Goal: Task Accomplishment & Management: Manage account settings

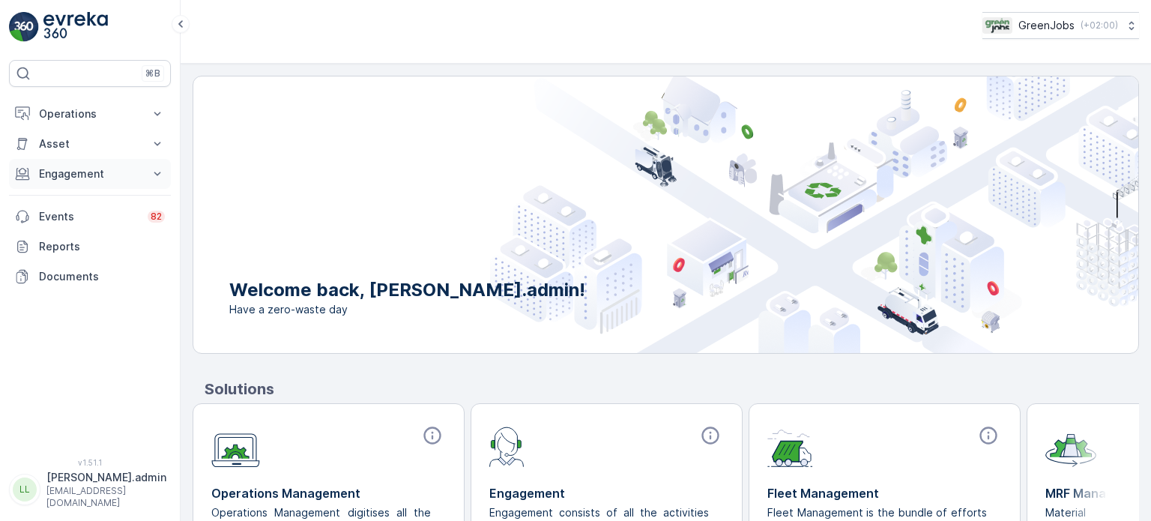
click at [85, 176] on p "Engagement" at bounding box center [90, 173] width 102 height 15
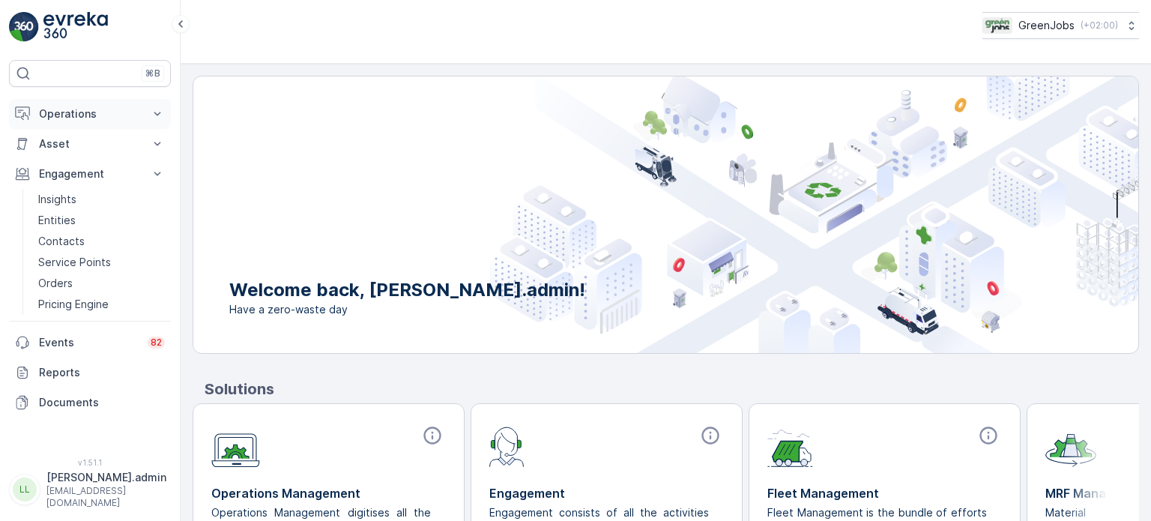
click at [83, 113] on p "Operations" at bounding box center [90, 113] width 102 height 15
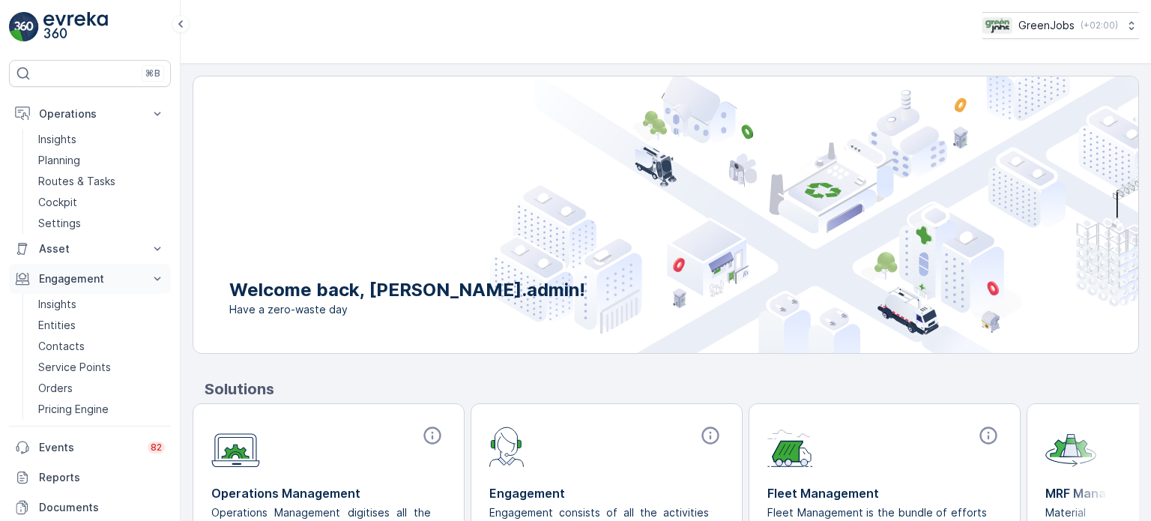
click at [57, 289] on button "Engagement" at bounding box center [90, 279] width 162 height 30
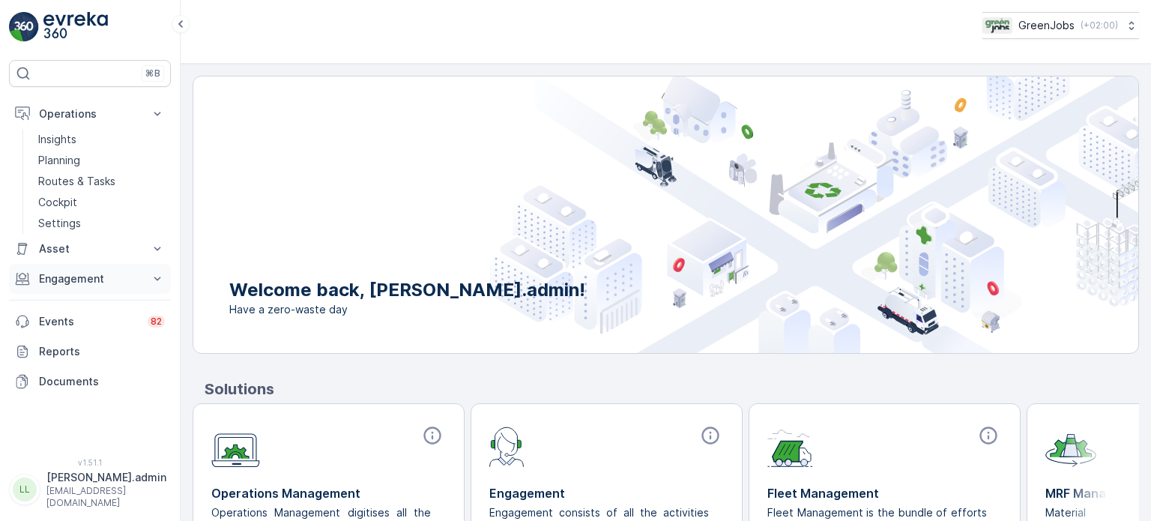
click at [57, 272] on p "Engagement" at bounding box center [90, 278] width 102 height 15
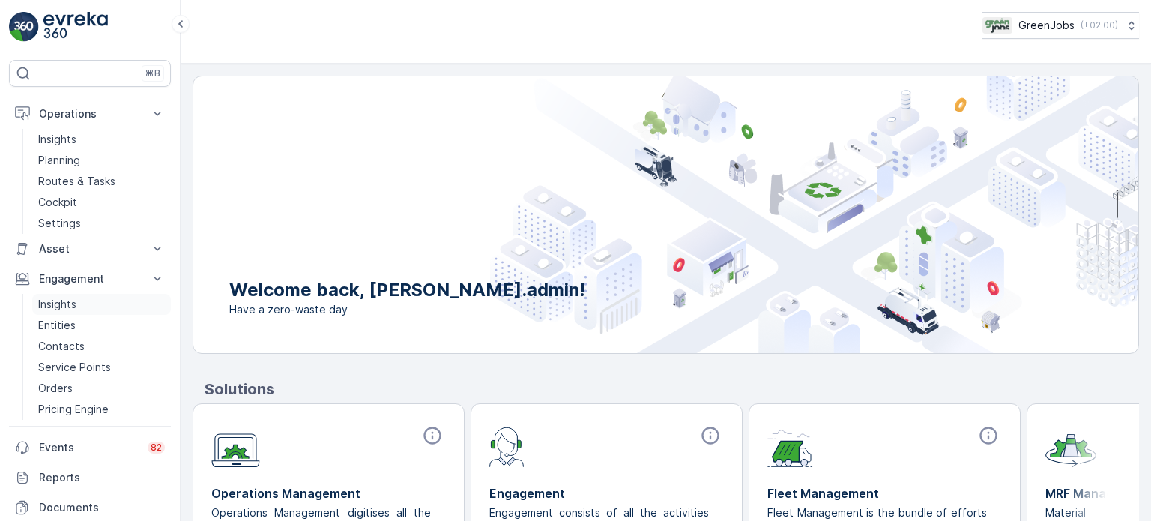
click at [52, 301] on p "Insights" at bounding box center [57, 304] width 38 height 15
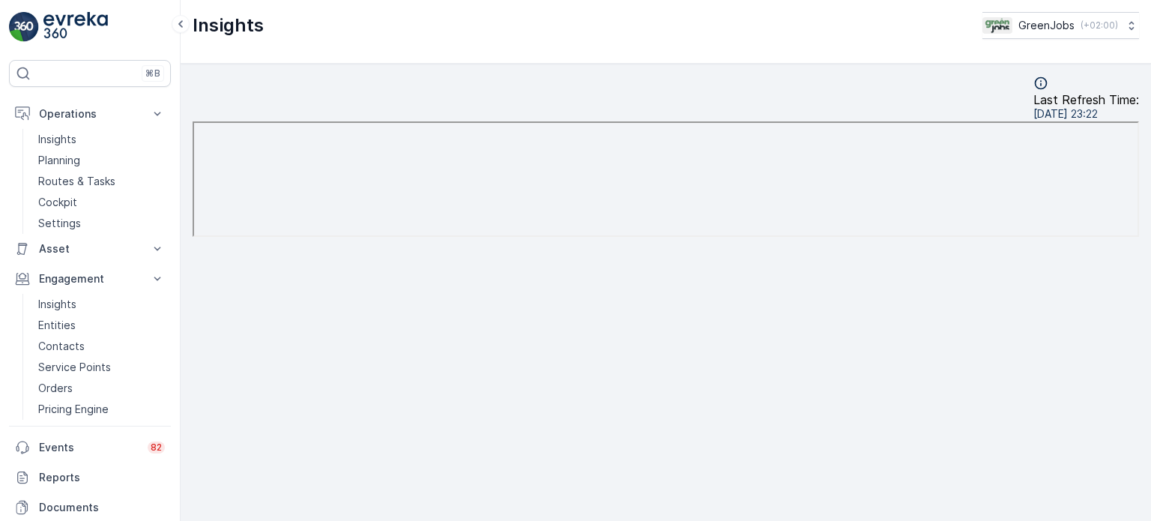
scroll to position [12, 0]
click at [69, 132] on p "Insights" at bounding box center [57, 139] width 38 height 15
click at [67, 303] on p "Insights" at bounding box center [57, 304] width 38 height 15
click at [71, 181] on p "Routes & Tasks" at bounding box center [76, 181] width 77 height 15
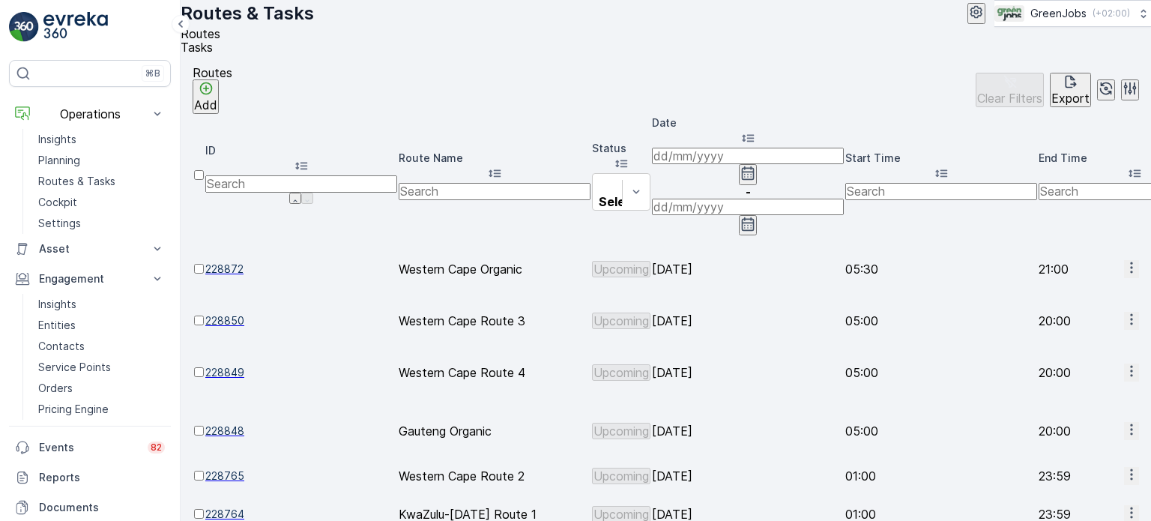
click at [755, 166] on icon "button" at bounding box center [747, 173] width 15 height 15
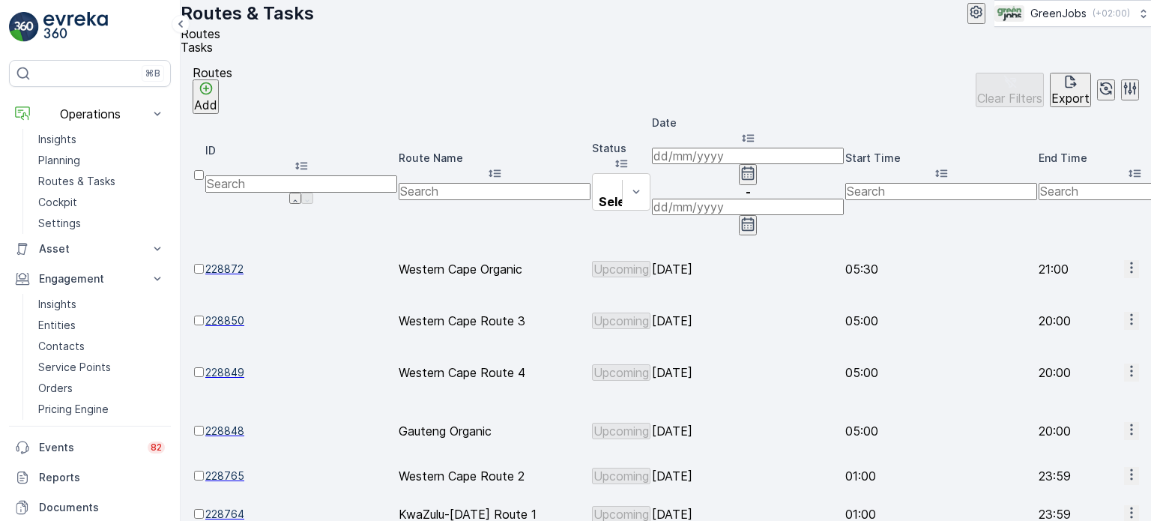
click at [507, 54] on ul "Routes Tasks" at bounding box center [660, 40] width 959 height 27
click at [755, 166] on icon "button" at bounding box center [747, 173] width 15 height 15
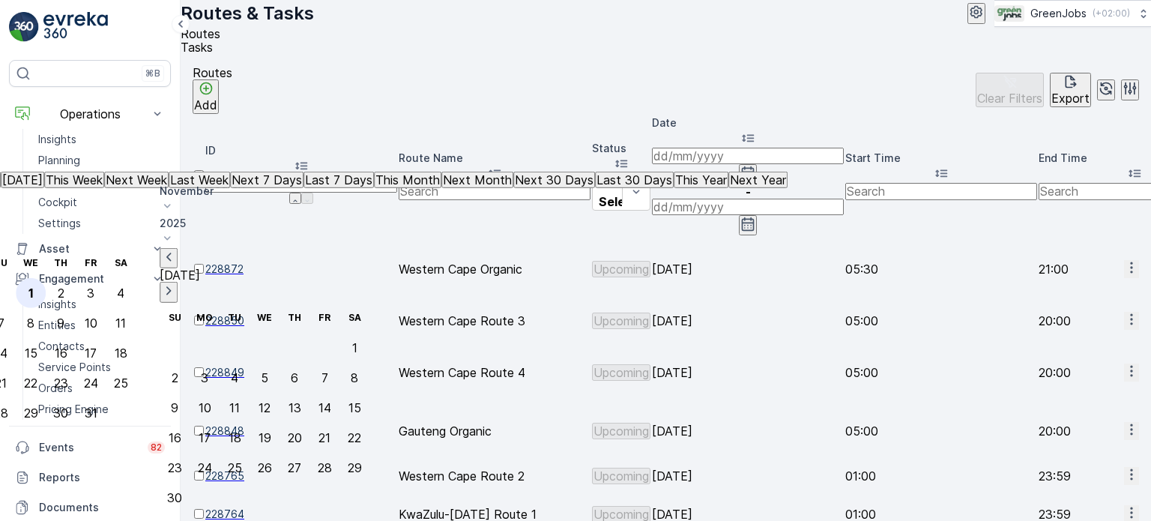
click at [34, 286] on div "1" at bounding box center [30, 292] width 5 height 13
type input "[DATE]"
click at [34, 286] on div "1" at bounding box center [30, 292] width 5 height 13
type input "[DATE]"
click at [34, 286] on div "1" at bounding box center [30, 292] width 5 height 13
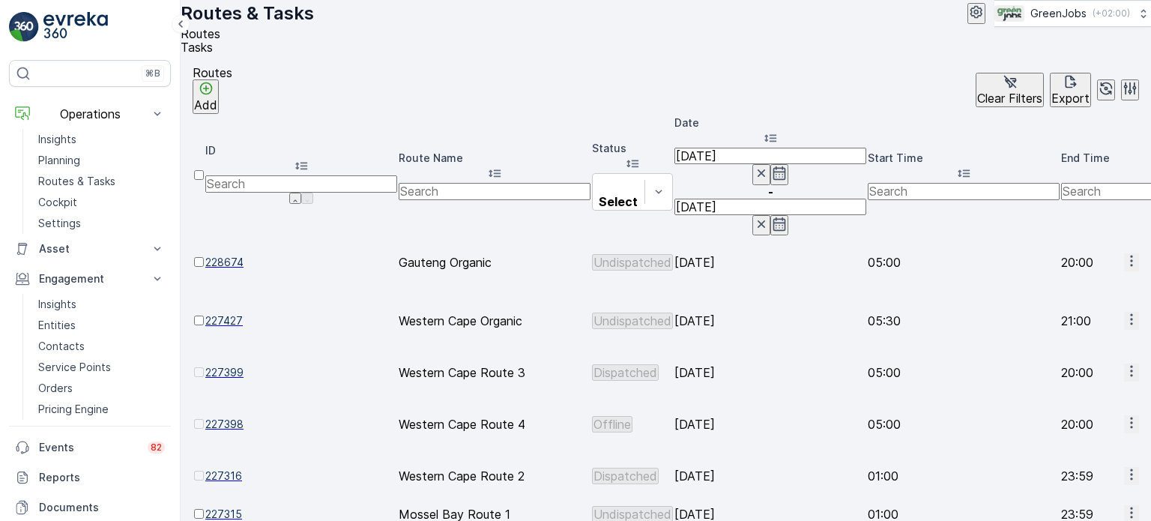
click at [1124, 505] on icon "button" at bounding box center [1131, 512] width 15 height 15
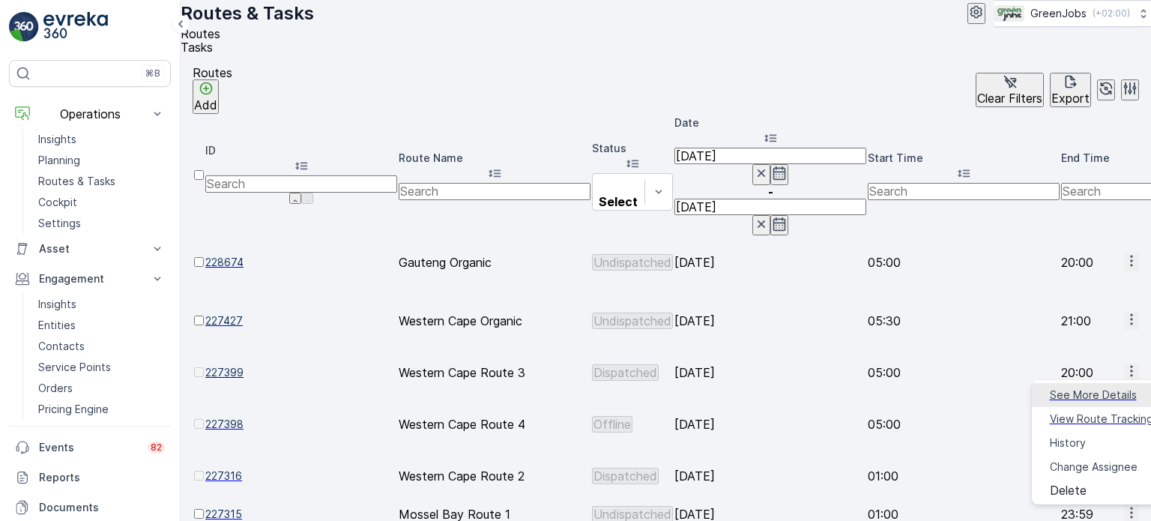
click at [1073, 390] on span "See More Details" at bounding box center [1093, 394] width 87 height 15
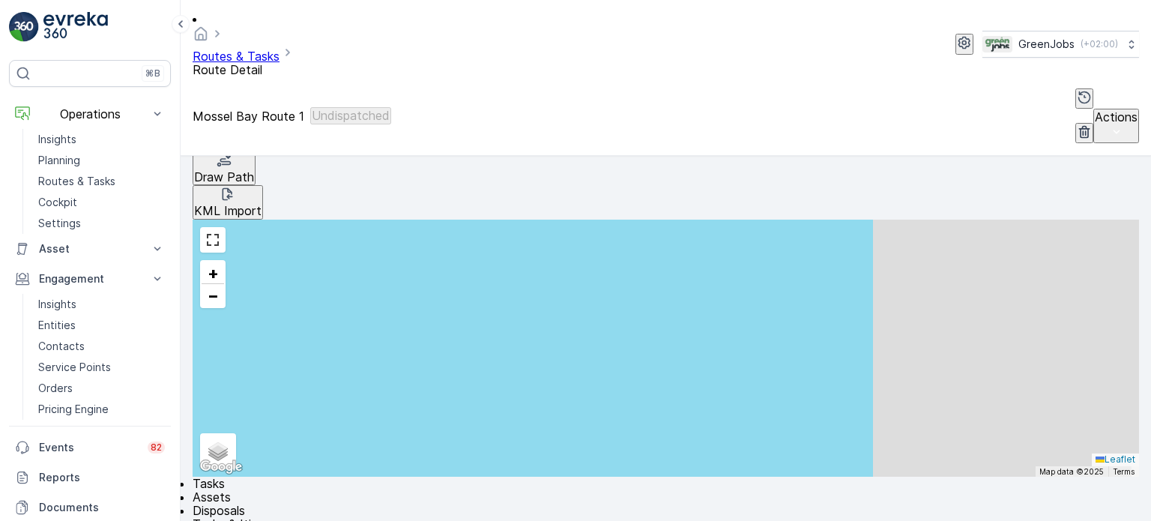
scroll to position [374, 0]
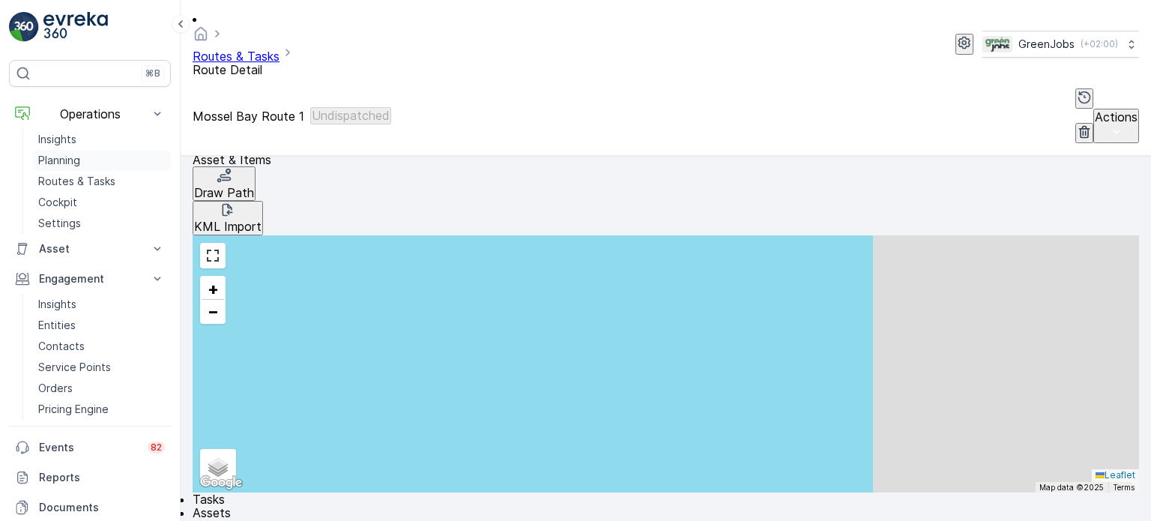
drag, startPoint x: 57, startPoint y: 158, endPoint x: 79, endPoint y: 158, distance: 22.5
click at [58, 158] on p "Planning" at bounding box center [59, 160] width 42 height 15
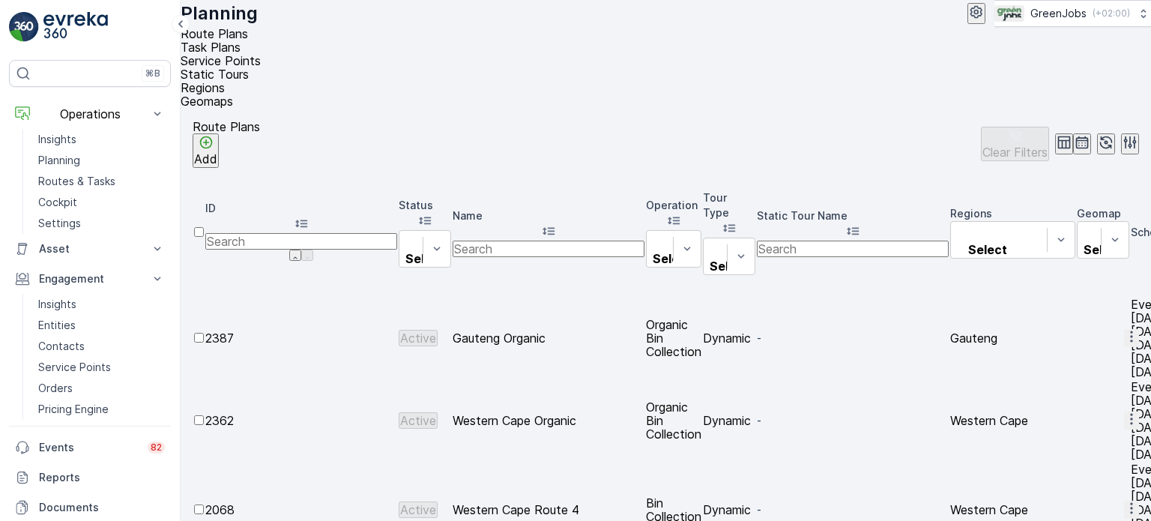
click at [261, 59] on span "Service Points" at bounding box center [221, 60] width 80 height 15
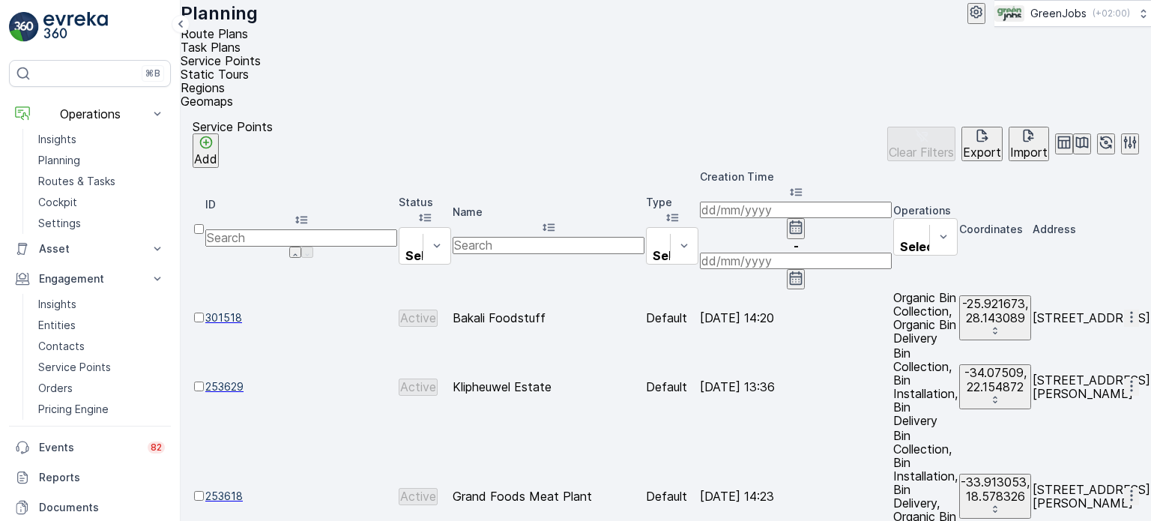
click at [598, 237] on input "text" at bounding box center [549, 245] width 192 height 16
type input "pomp"
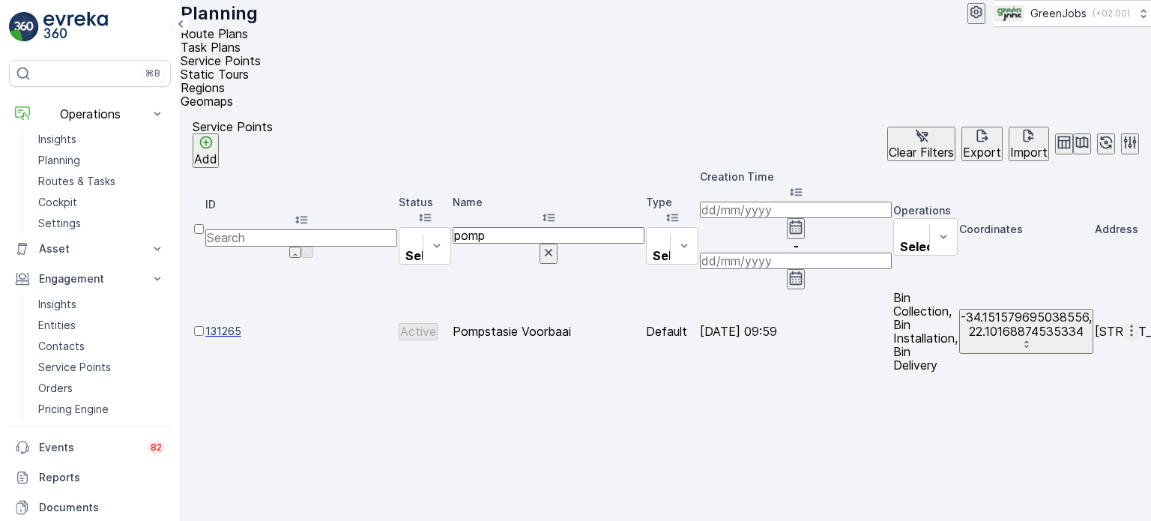
click at [204, 338] on div at bounding box center [199, 338] width 10 height 0
click at [204, 326] on input "checkbox" at bounding box center [199, 331] width 10 height 10
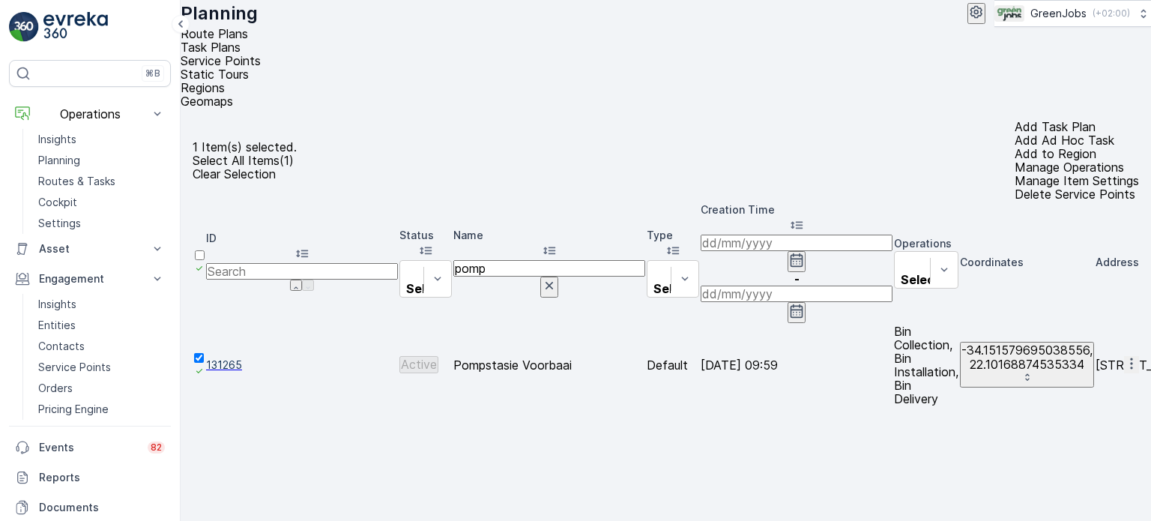
click at [1015, 133] on p "Add Ad Hoc Task" at bounding box center [1077, 139] width 124 height 13
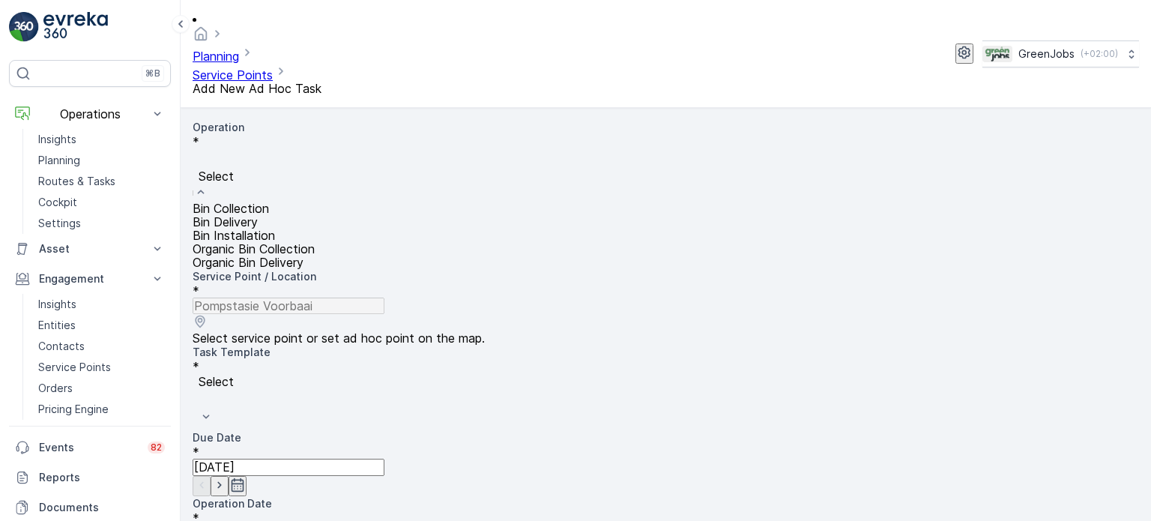
click at [319, 202] on div "Bin Collection" at bounding box center [666, 208] width 947 height 13
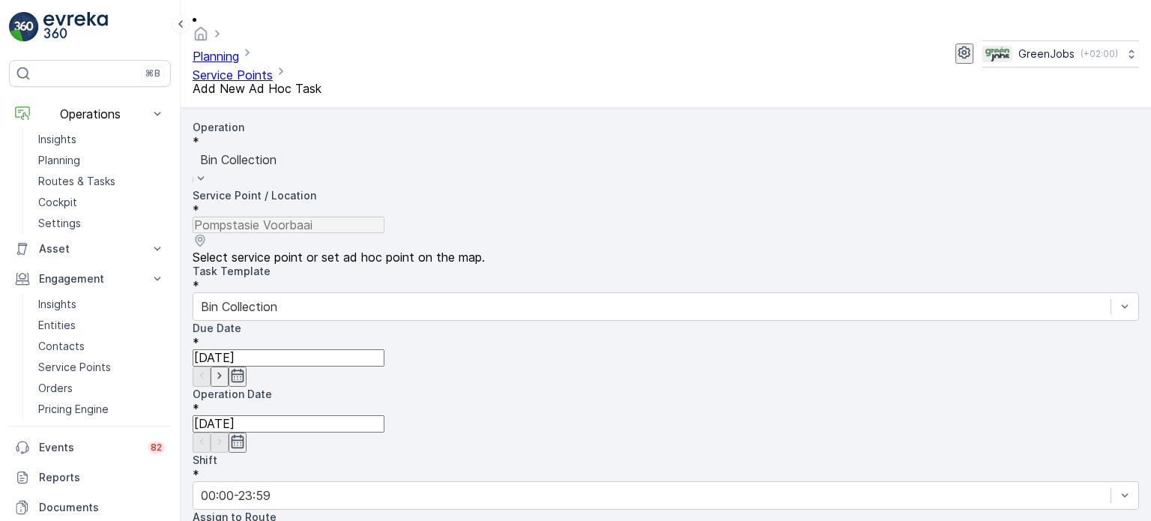
scroll to position [75, 0]
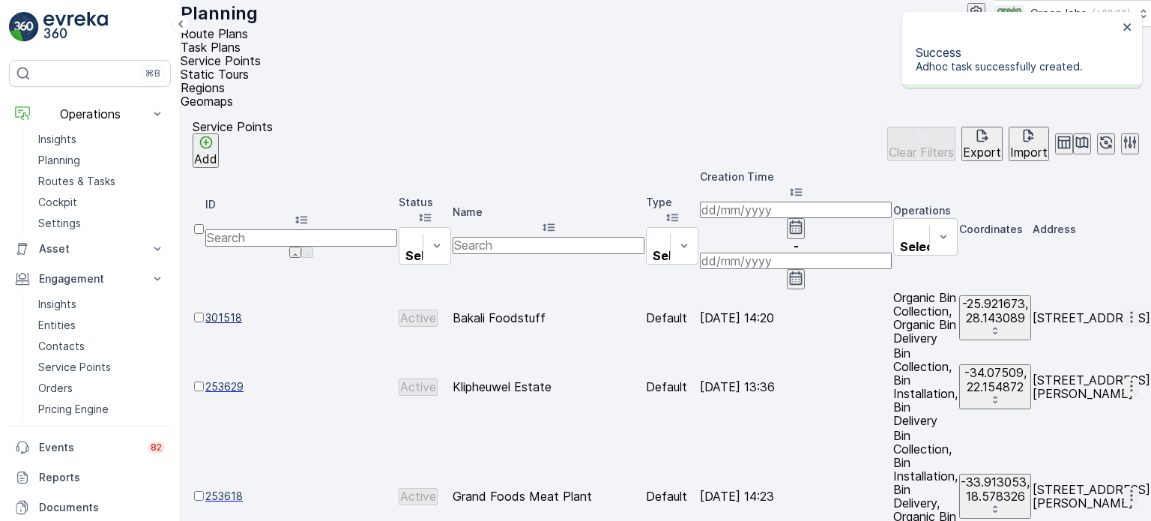
click at [579, 237] on input "text" at bounding box center [549, 245] width 192 height 16
type input "benev"
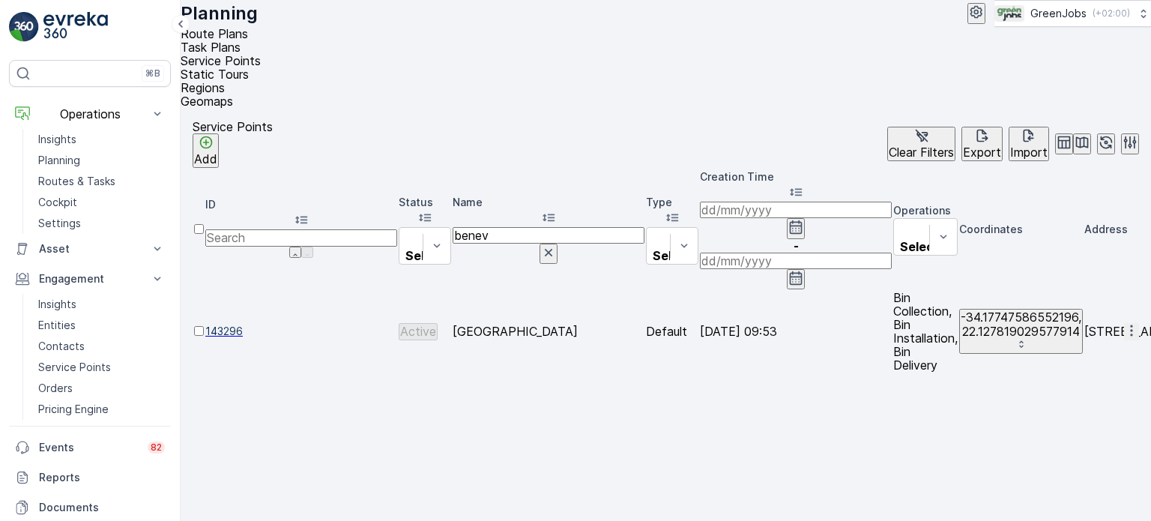
click at [204, 338] on div at bounding box center [199, 338] width 10 height 0
click at [204, 326] on input "checkbox" at bounding box center [199, 331] width 10 height 10
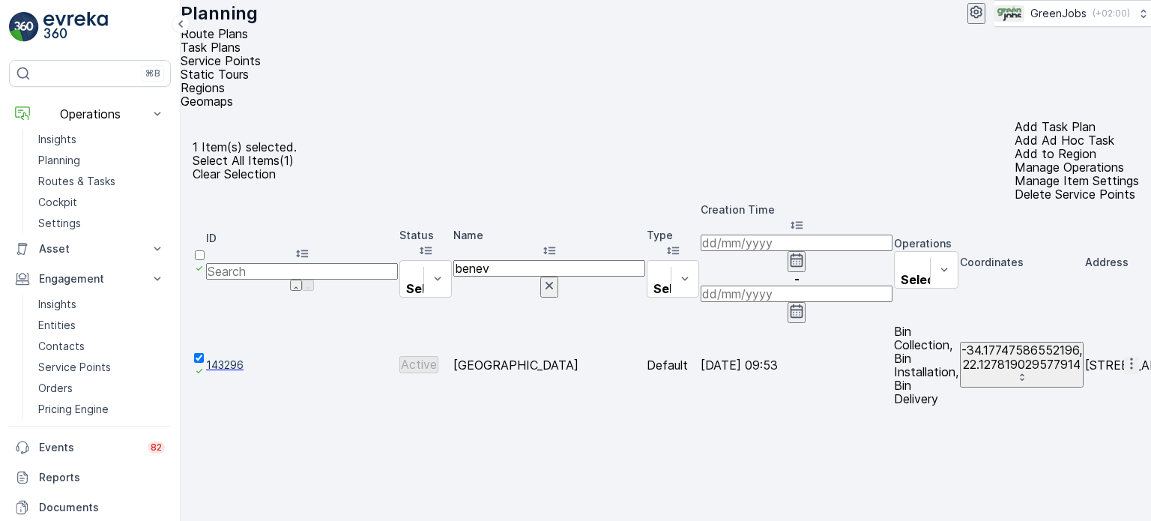
click at [1015, 133] on p "Add Ad Hoc Task" at bounding box center [1077, 139] width 124 height 13
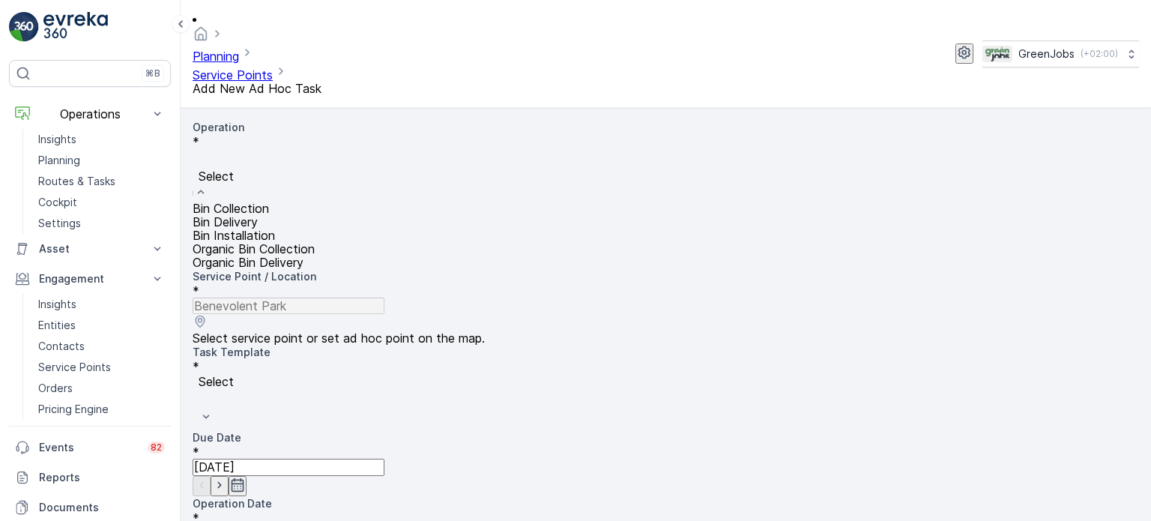
click at [295, 202] on div "Bin Collection" at bounding box center [666, 208] width 947 height 13
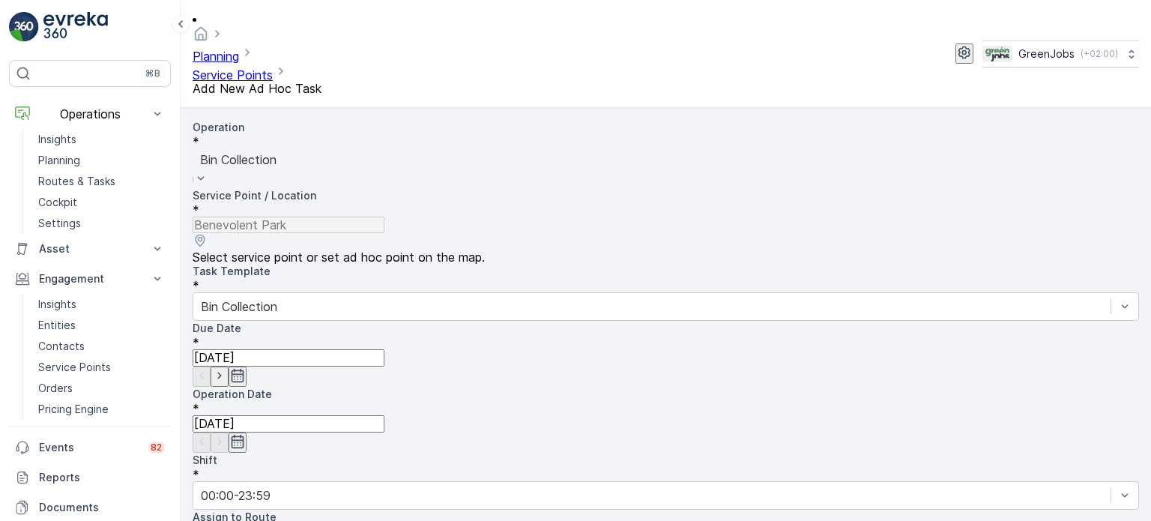
scroll to position [75, 0]
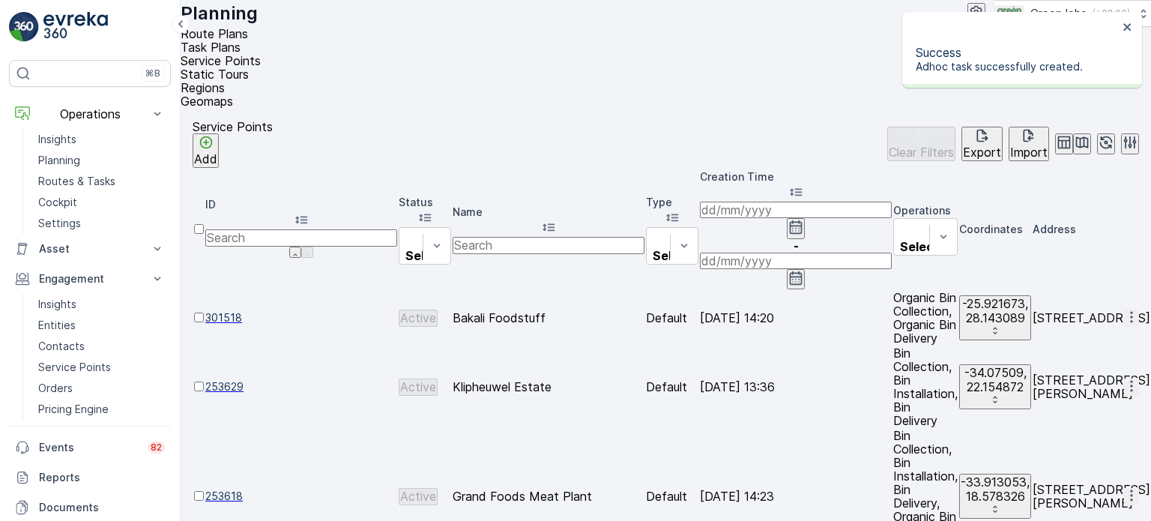
click at [587, 237] on input "text" at bounding box center [549, 245] width 192 height 16
type input "port"
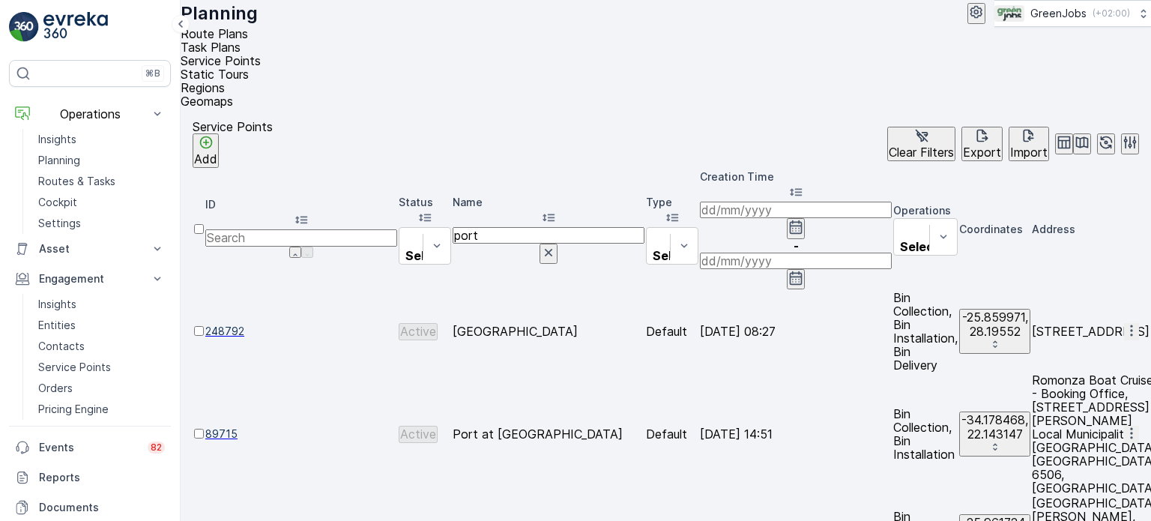
click at [204, 441] on div at bounding box center [199, 441] width 10 height 0
click at [204, 429] on input "checkbox" at bounding box center [199, 434] width 10 height 10
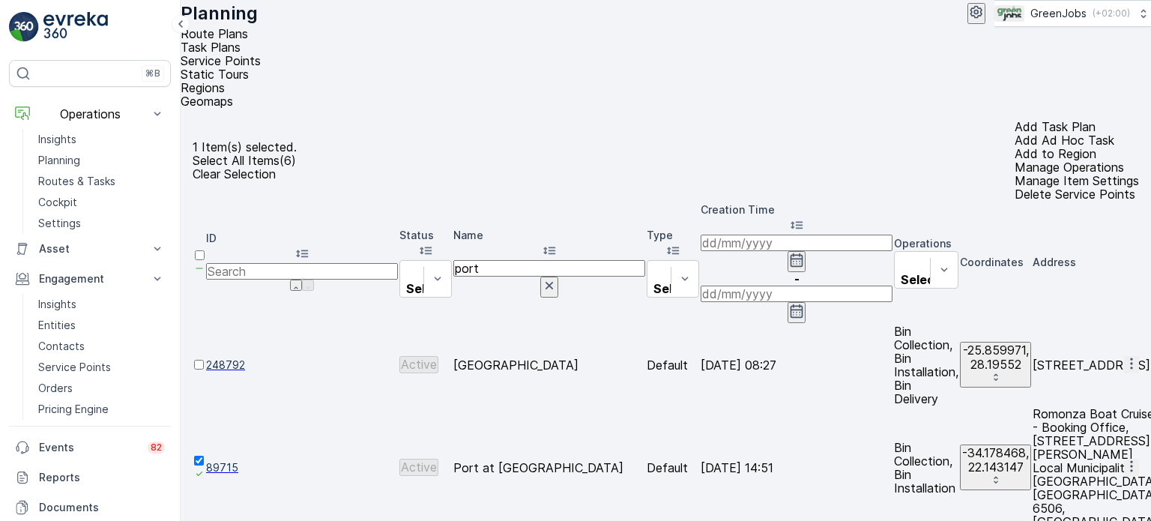
click at [1015, 133] on p "Add Ad Hoc Task" at bounding box center [1077, 139] width 124 height 13
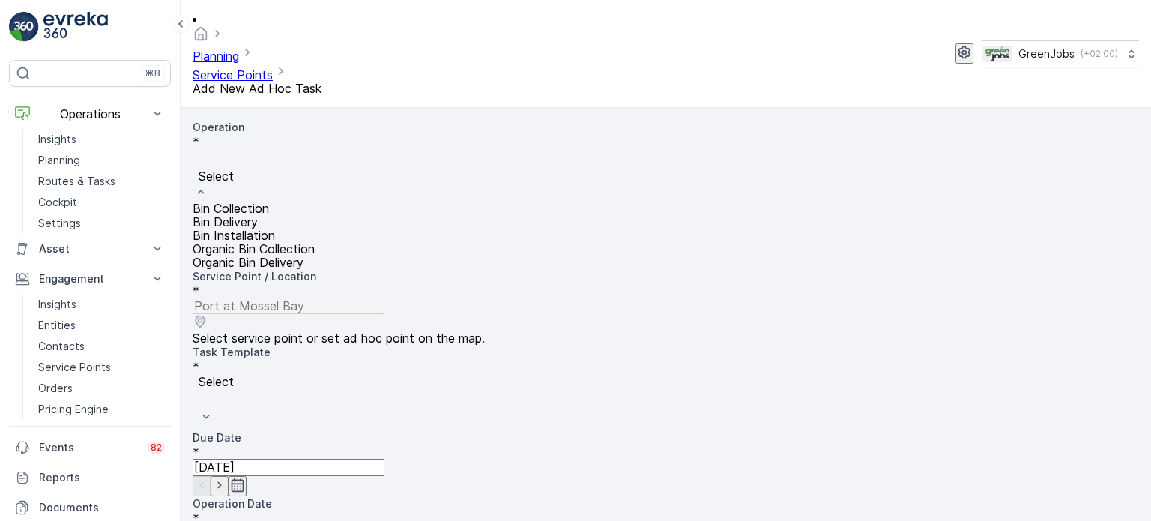
click at [269, 201] on span "Bin Collection" at bounding box center [231, 208] width 76 height 15
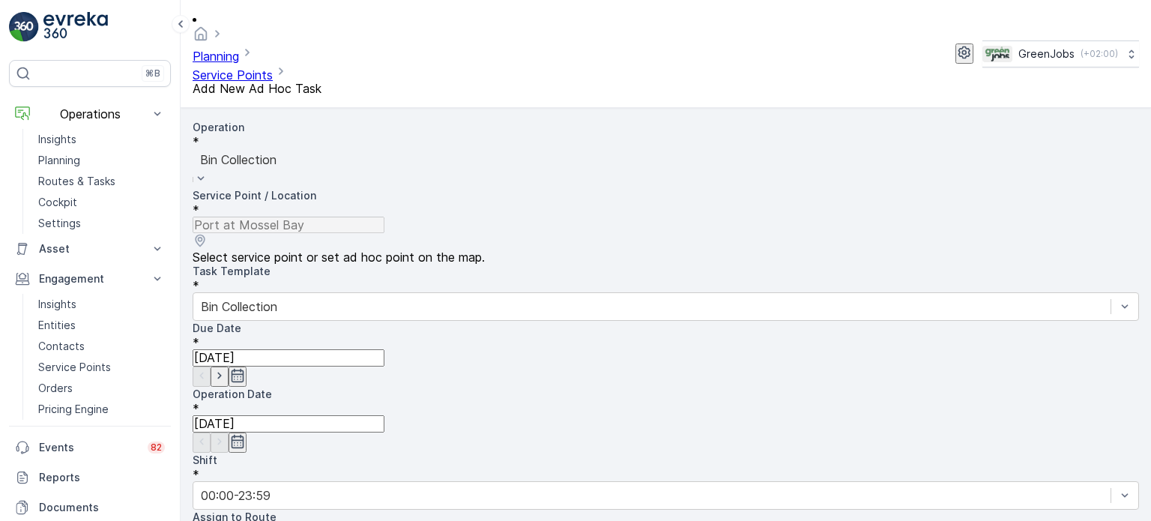
scroll to position [75, 0]
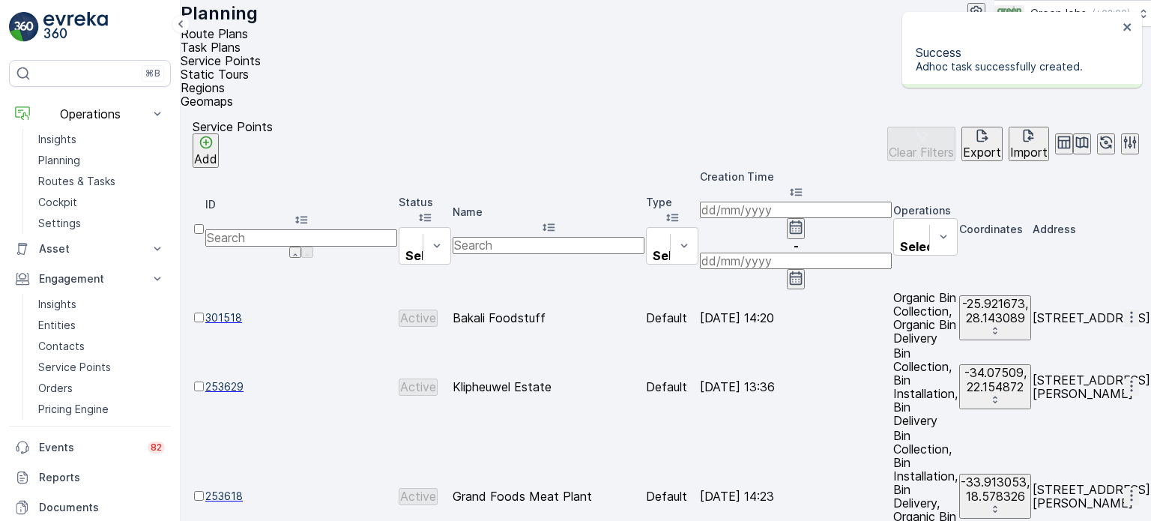
click at [595, 237] on input "text" at bounding box center [549, 245] width 192 height 16
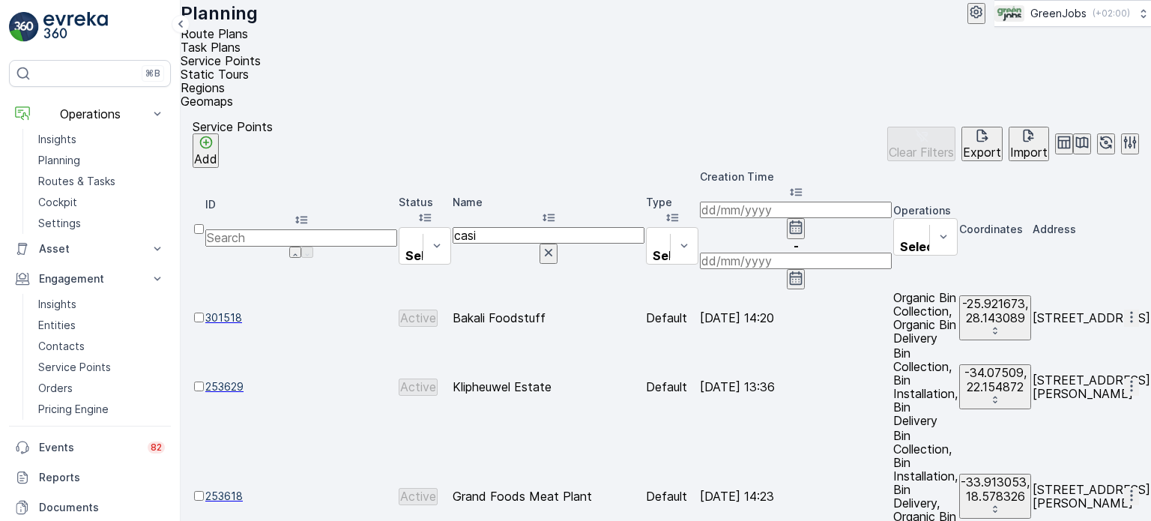
type input "casio"
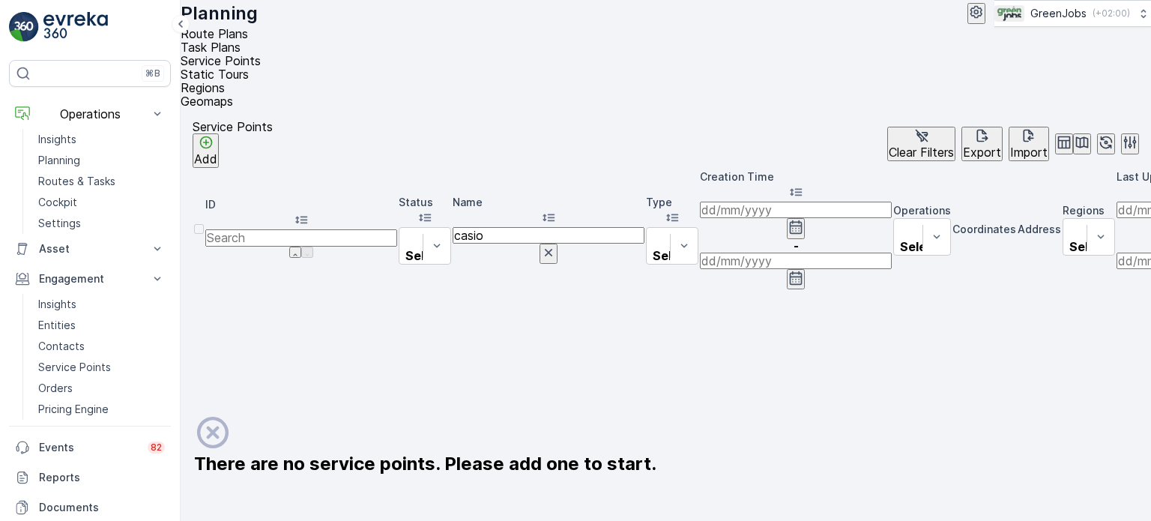
click at [619, 227] on input "casio" at bounding box center [549, 235] width 192 height 16
type input "casin"
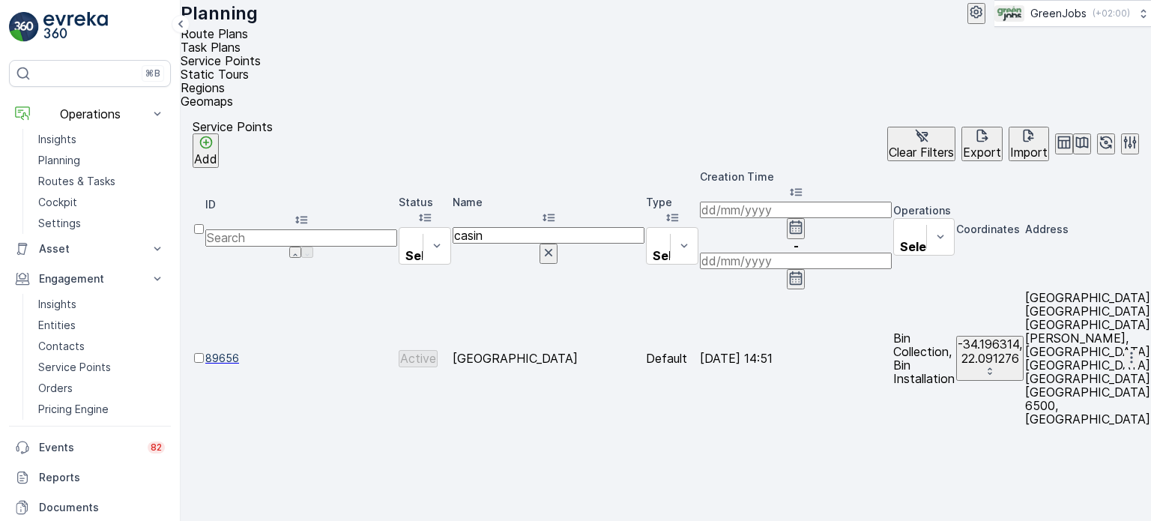
click at [202, 291] on td at bounding box center [199, 358] width 10 height 135
click at [204, 365] on div at bounding box center [199, 365] width 10 height 0
click at [204, 353] on input "checkbox" at bounding box center [199, 358] width 10 height 10
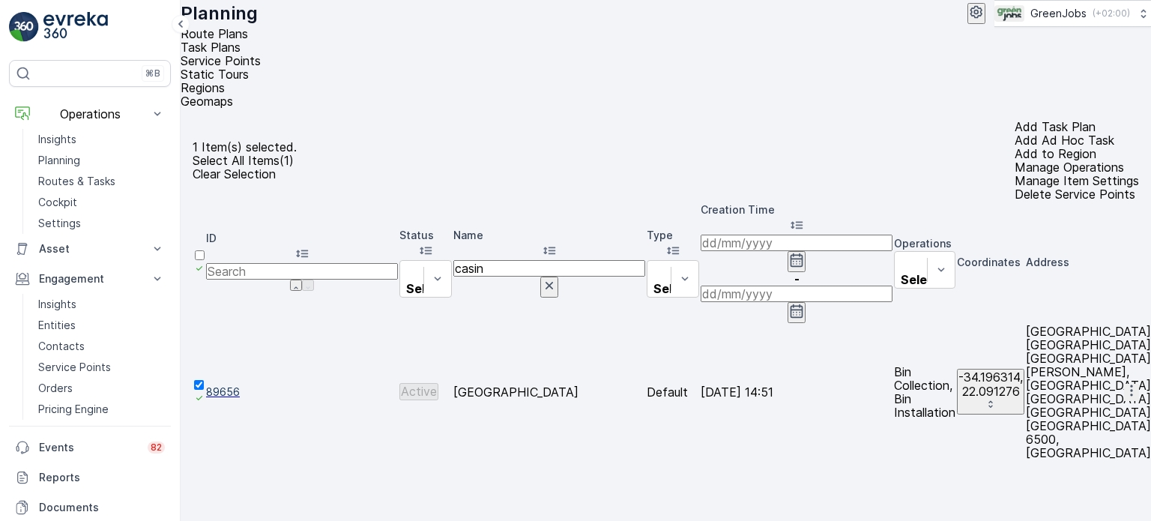
click at [1015, 133] on p "Add Ad Hoc Task" at bounding box center [1077, 139] width 124 height 13
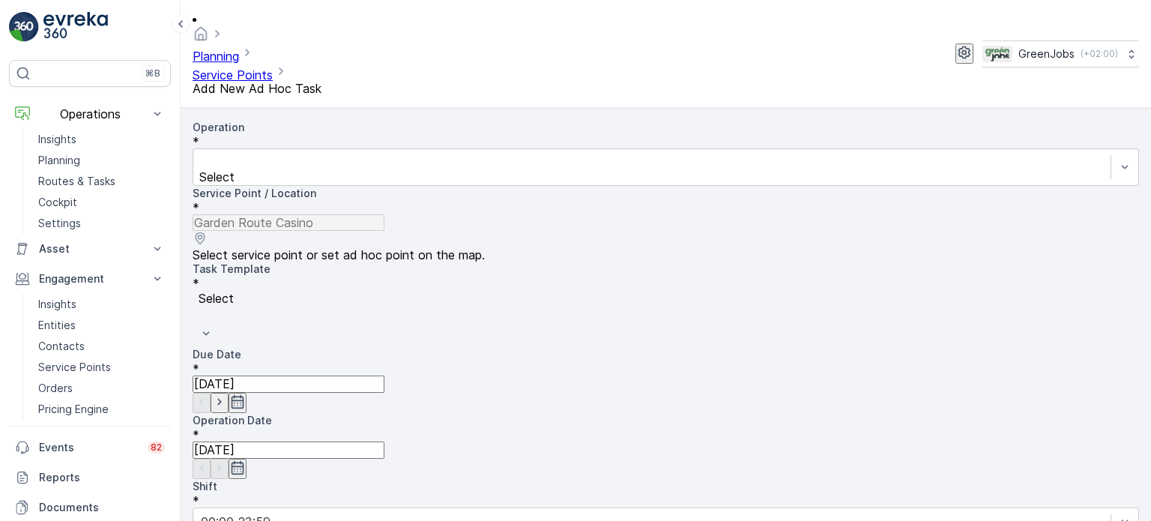
click at [289, 124] on div "Operation * Select" at bounding box center [666, 153] width 947 height 66
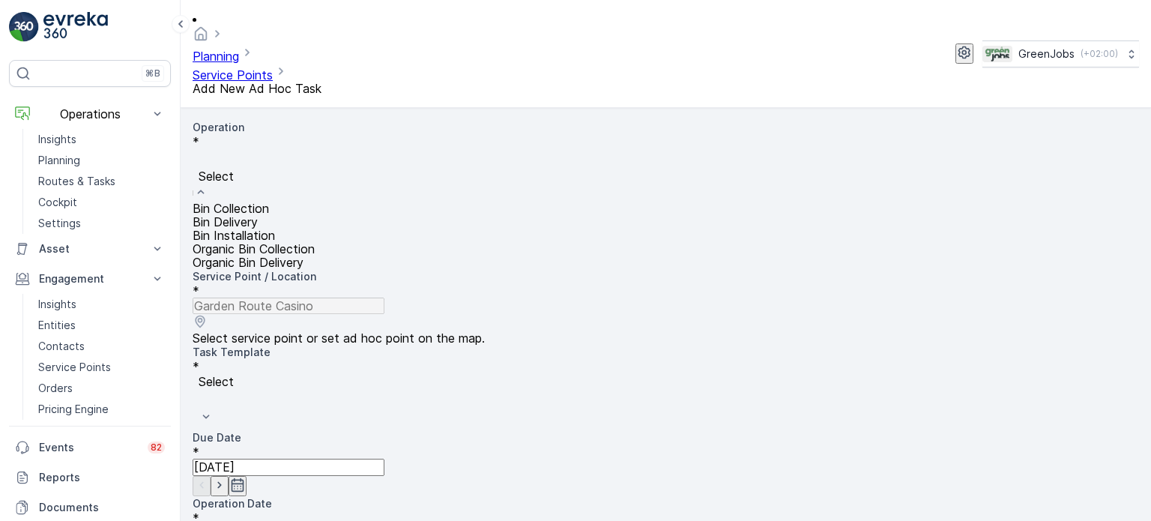
click at [269, 201] on span "Bin Collection" at bounding box center [231, 208] width 76 height 15
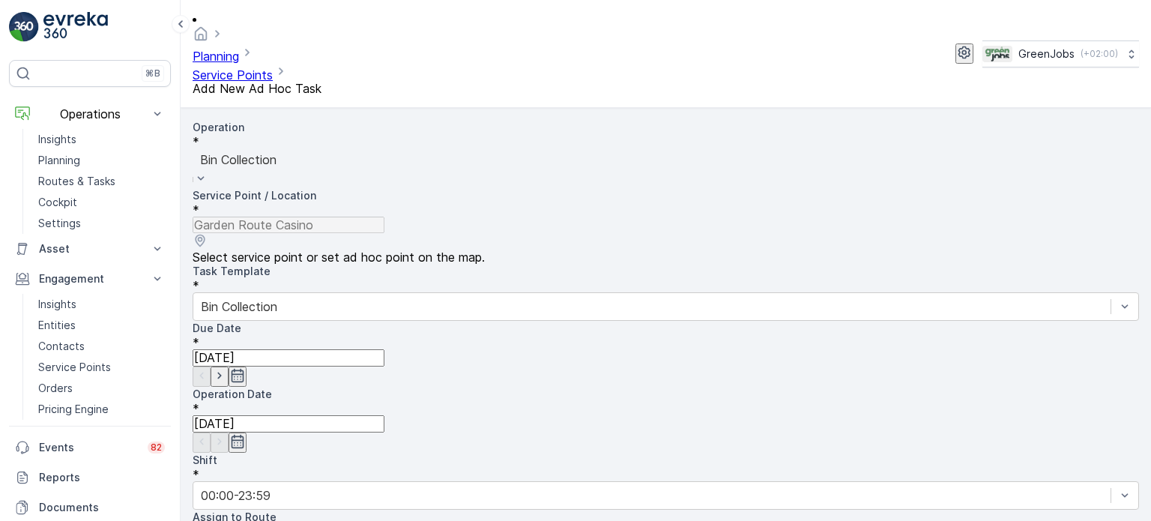
scroll to position [75, 0]
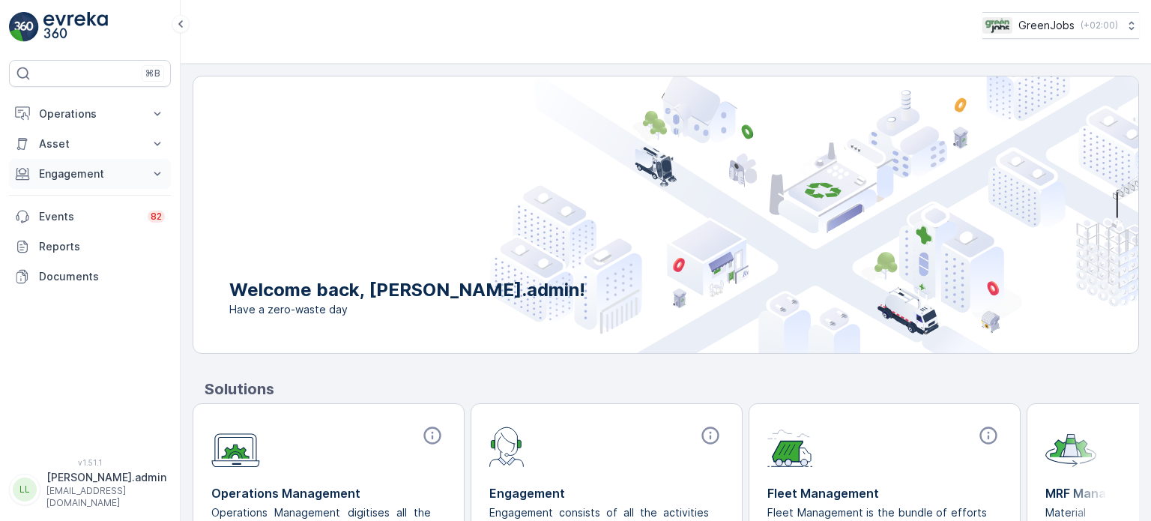
click at [78, 178] on p "Engagement" at bounding box center [90, 173] width 102 height 15
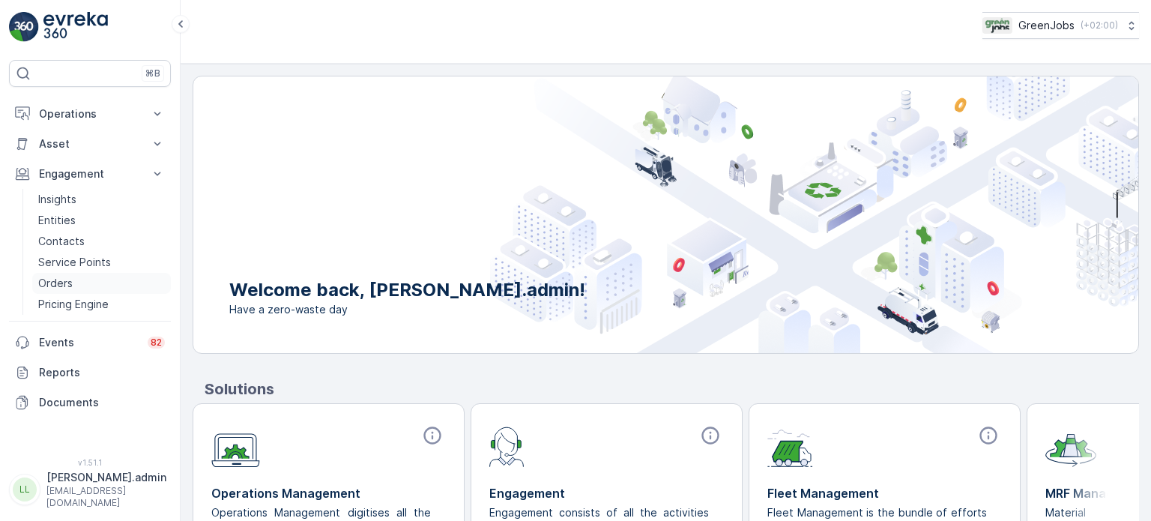
click at [64, 281] on p "Orders" at bounding box center [55, 283] width 34 height 15
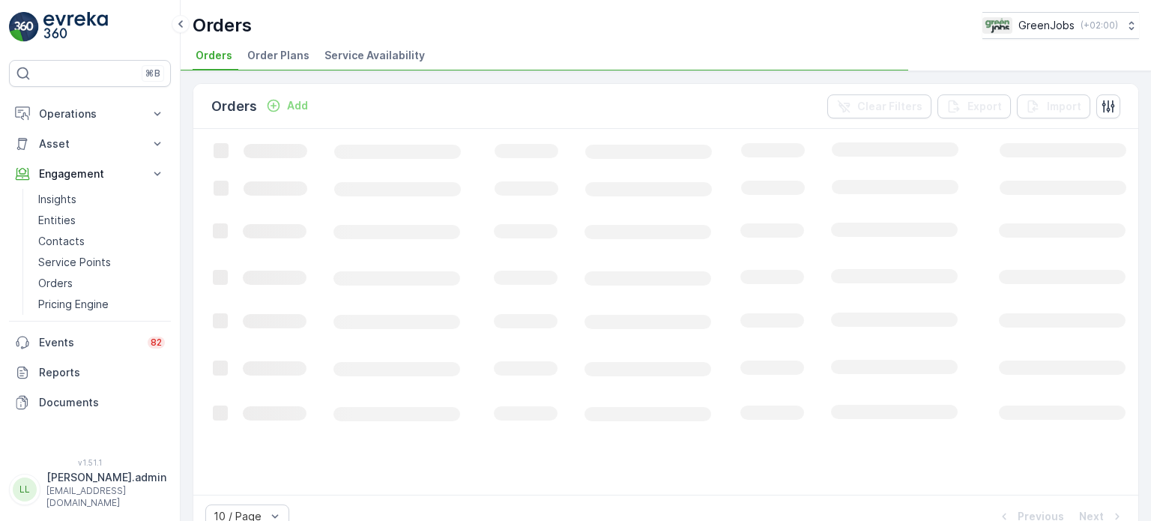
click at [286, 54] on span "Order Plans" at bounding box center [278, 55] width 62 height 15
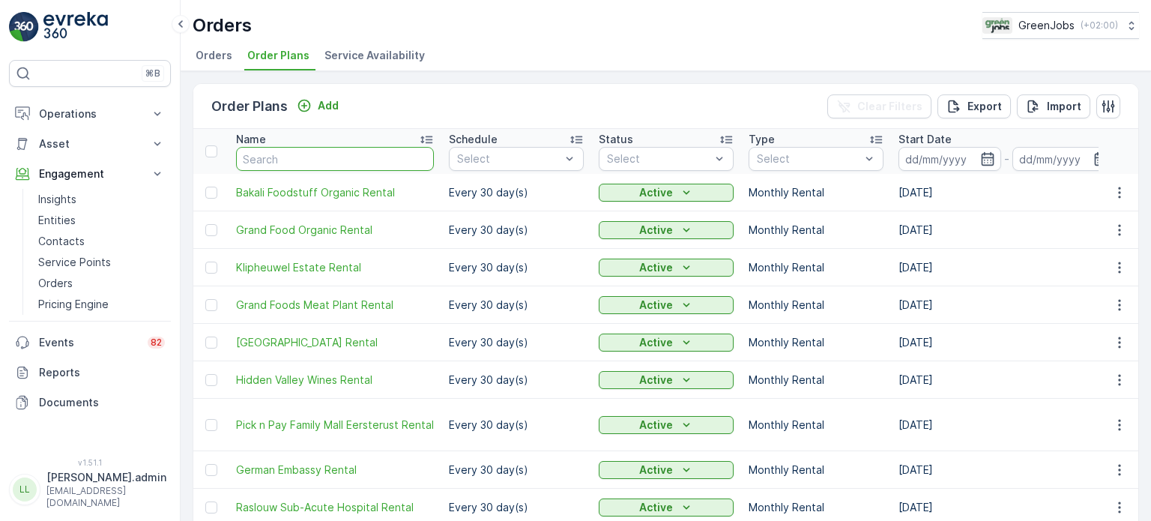
click at [325, 164] on input "text" at bounding box center [335, 159] width 198 height 24
type input "ilkey"
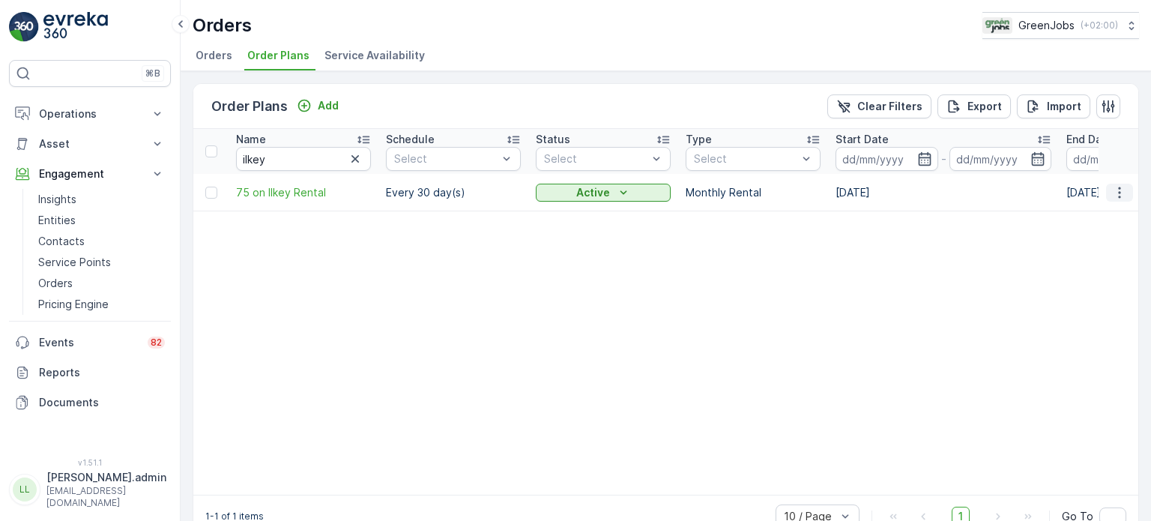
click at [1118, 187] on icon "button" at bounding box center [1119, 192] width 2 height 11
click at [1072, 234] on span "Edit Order Plan" at bounding box center [1093, 234] width 76 height 15
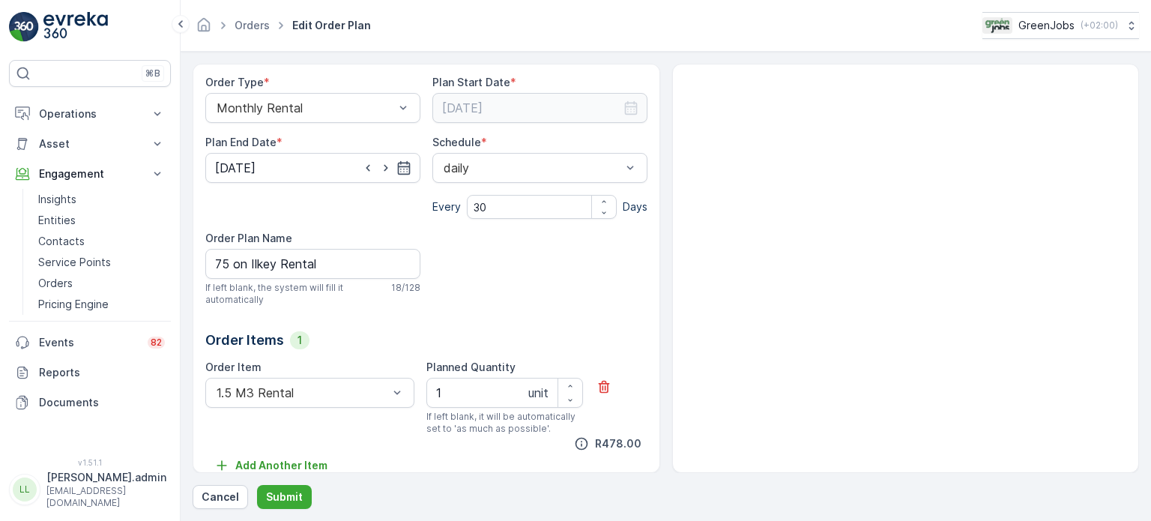
scroll to position [166, 0]
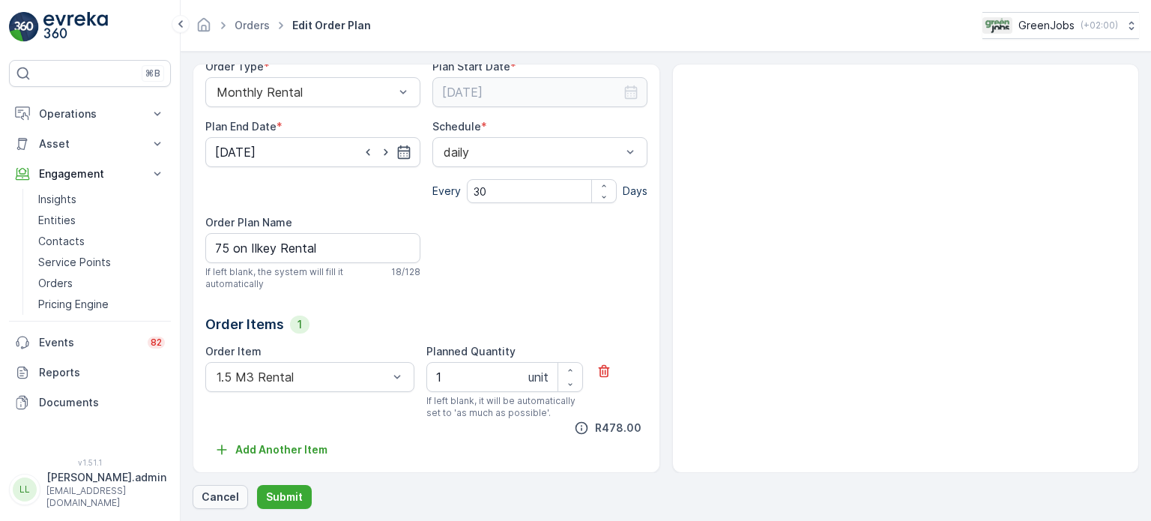
click at [217, 497] on p "Cancel" at bounding box center [220, 496] width 37 height 15
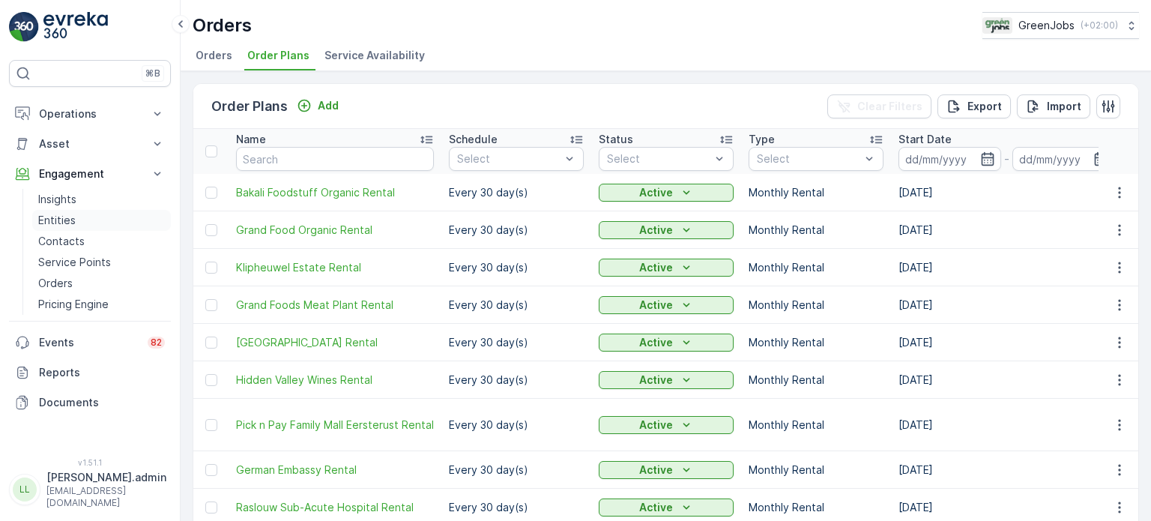
click at [73, 218] on p "Entities" at bounding box center [56, 220] width 37 height 15
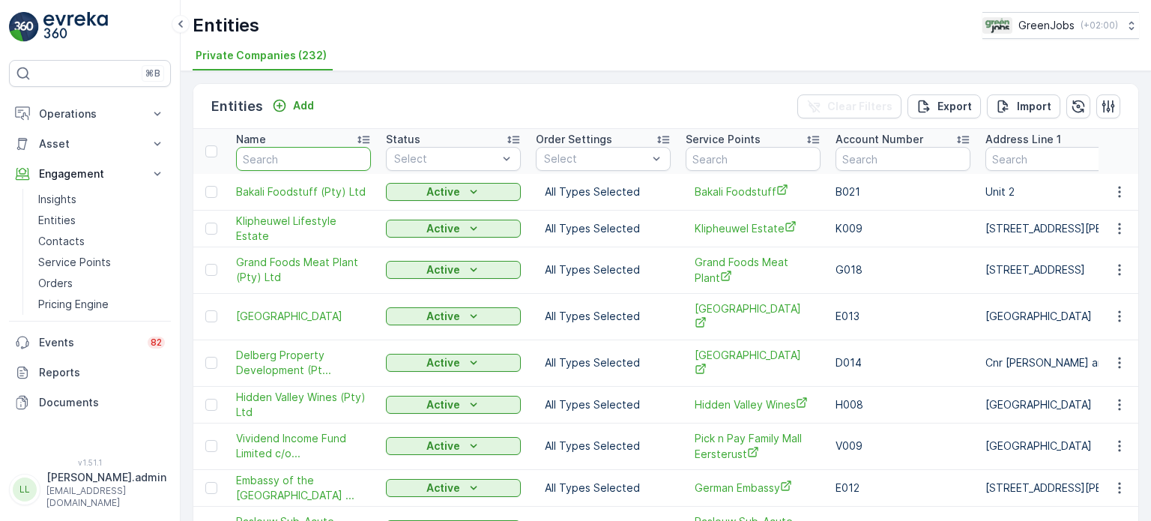
click at [330, 162] on input "text" at bounding box center [303, 159] width 135 height 24
type input "ilk"
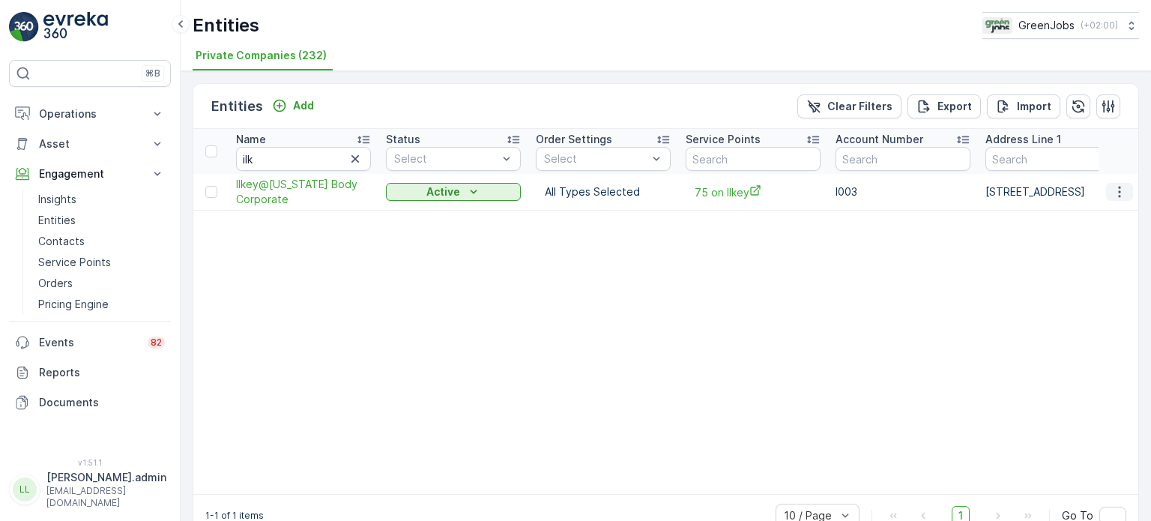
click at [1119, 188] on icon "button" at bounding box center [1119, 191] width 15 height 15
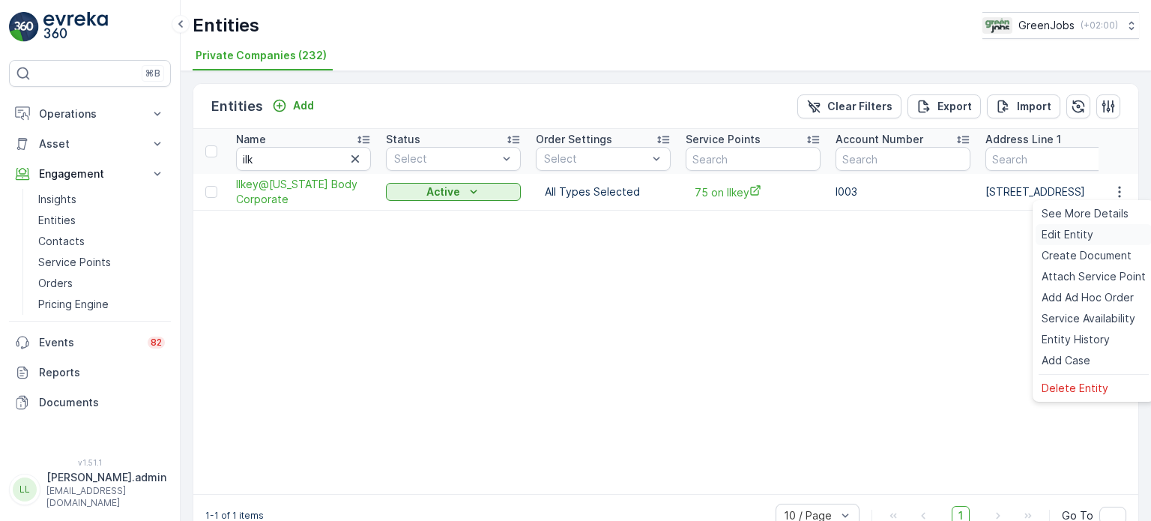
click at [1077, 231] on span "Edit Entity" at bounding box center [1068, 234] width 52 height 15
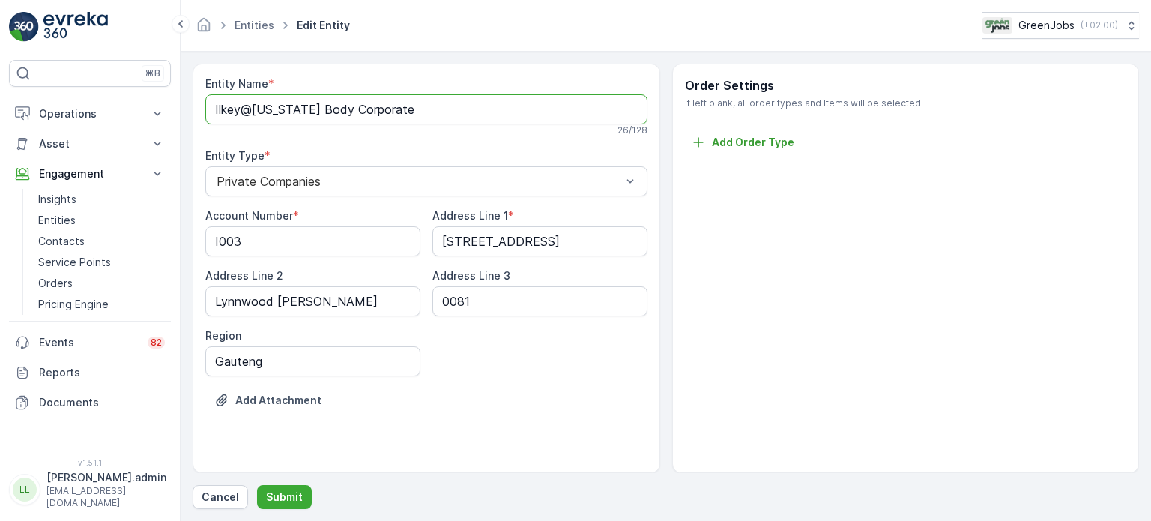
click at [418, 111] on Name "Ilkey@Maine Body Corporate" at bounding box center [426, 109] width 442 height 30
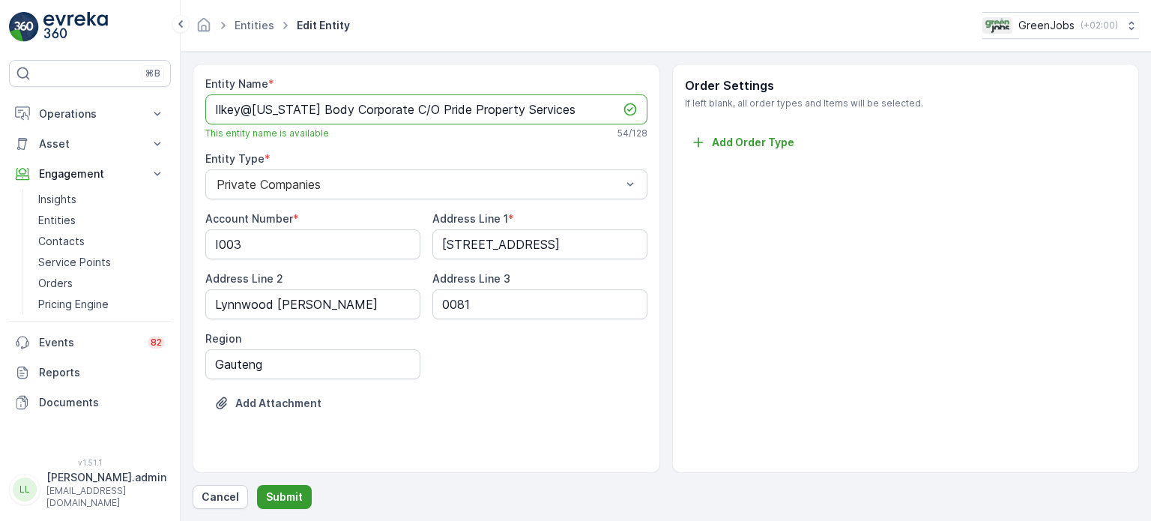
type Name "Ilkey@Maine Body Corporate C/O Pride Property Services"
click at [284, 495] on p "Submit" at bounding box center [284, 496] width 37 height 15
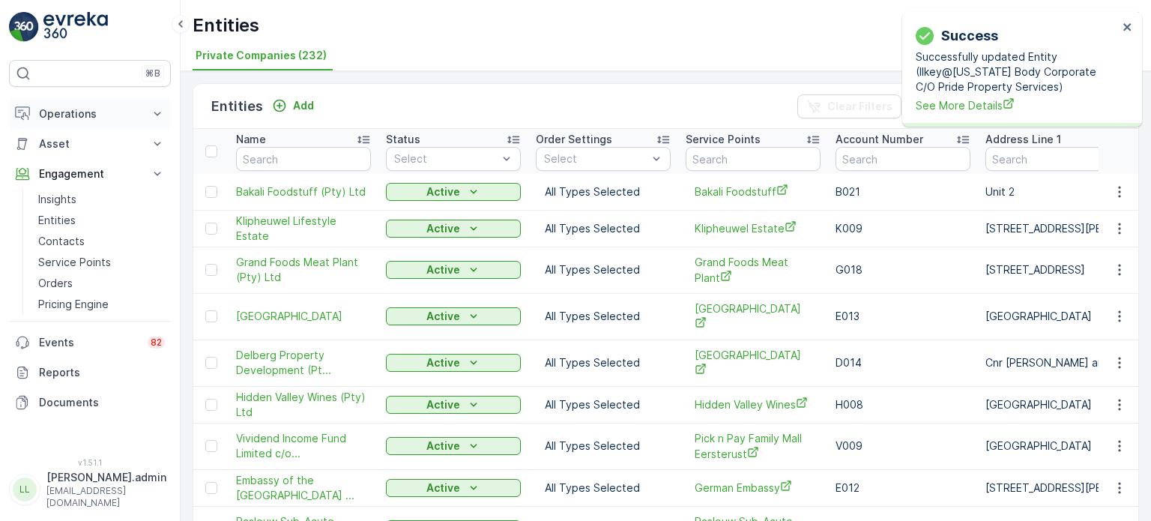
click at [63, 114] on p "Operations" at bounding box center [90, 113] width 102 height 15
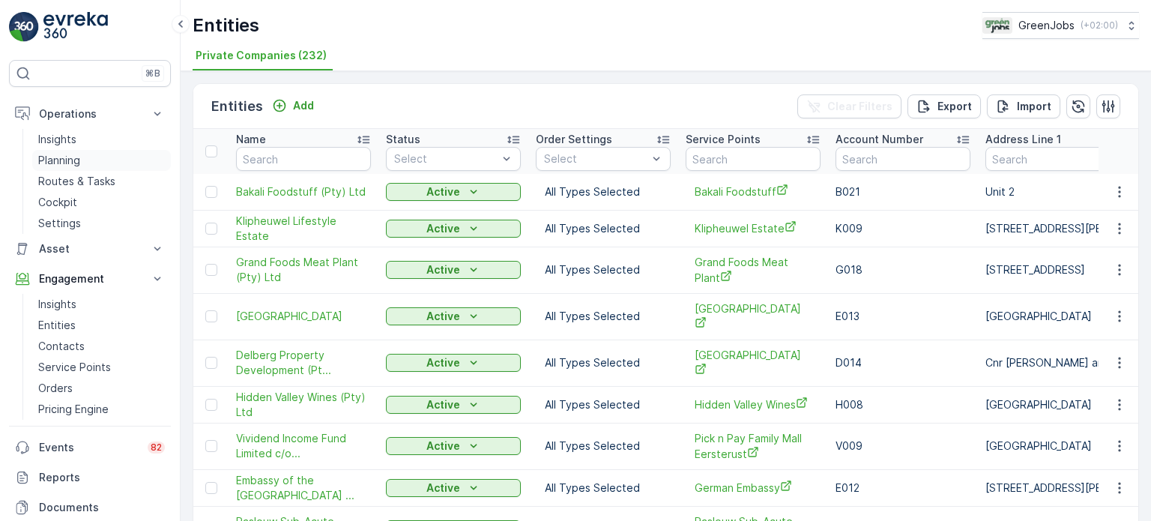
click at [69, 160] on p "Planning" at bounding box center [59, 160] width 42 height 15
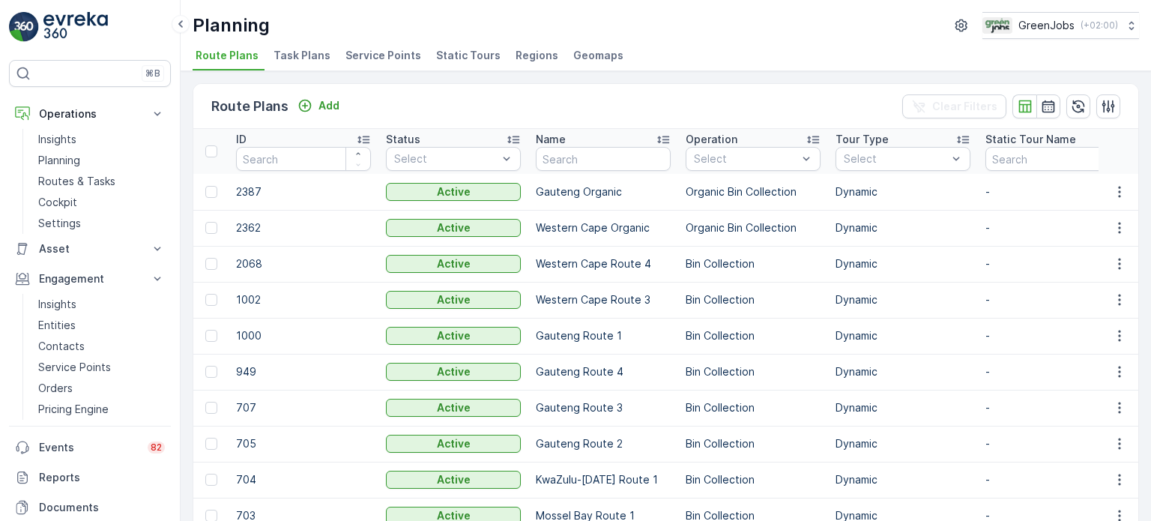
click at [393, 53] on span "Service Points" at bounding box center [384, 55] width 76 height 15
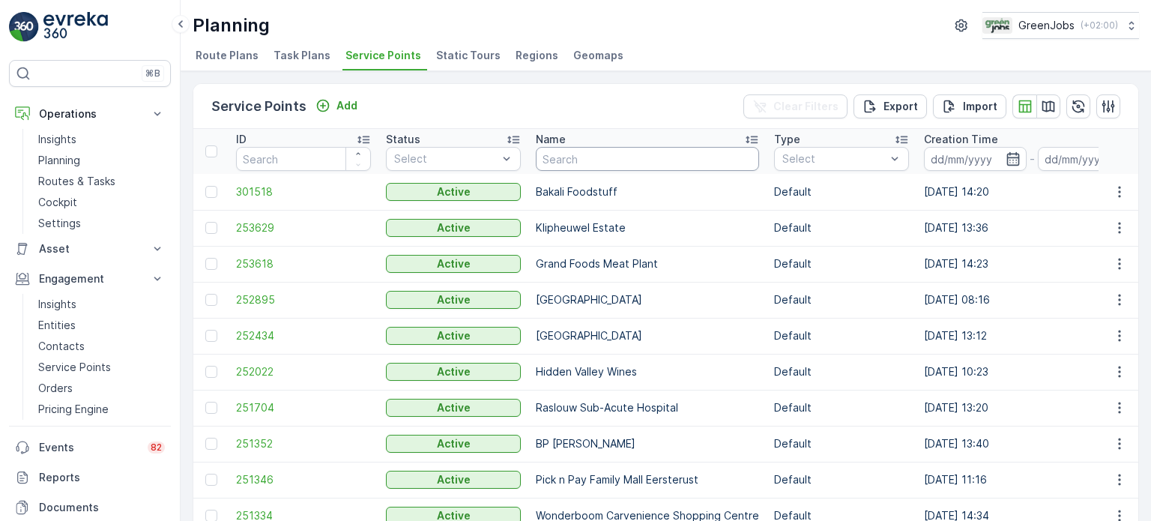
click at [577, 160] on input "text" at bounding box center [647, 159] width 223 height 24
type input "ilk"
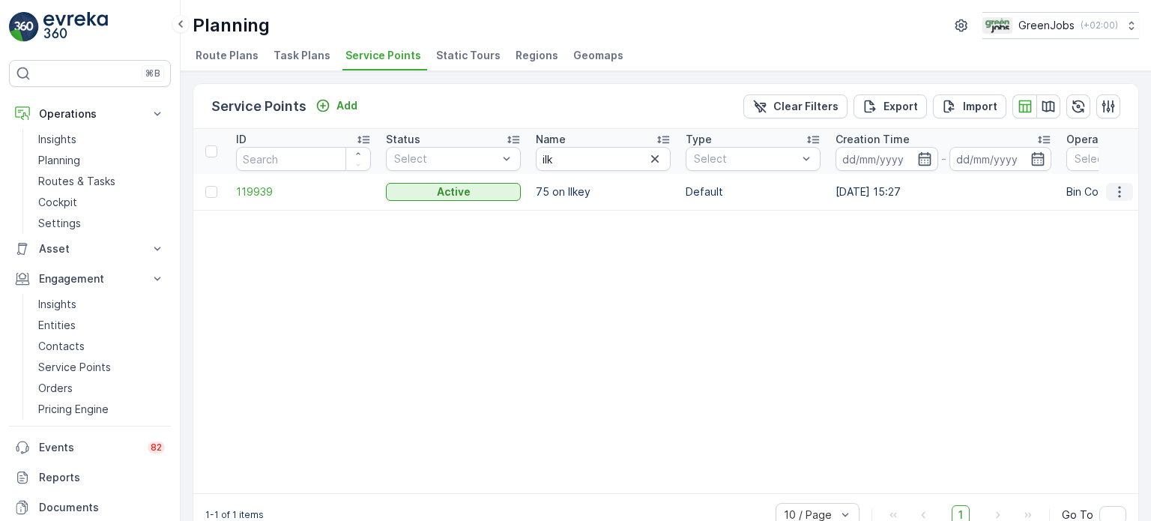
click at [1118, 195] on icon "button" at bounding box center [1119, 191] width 2 height 11
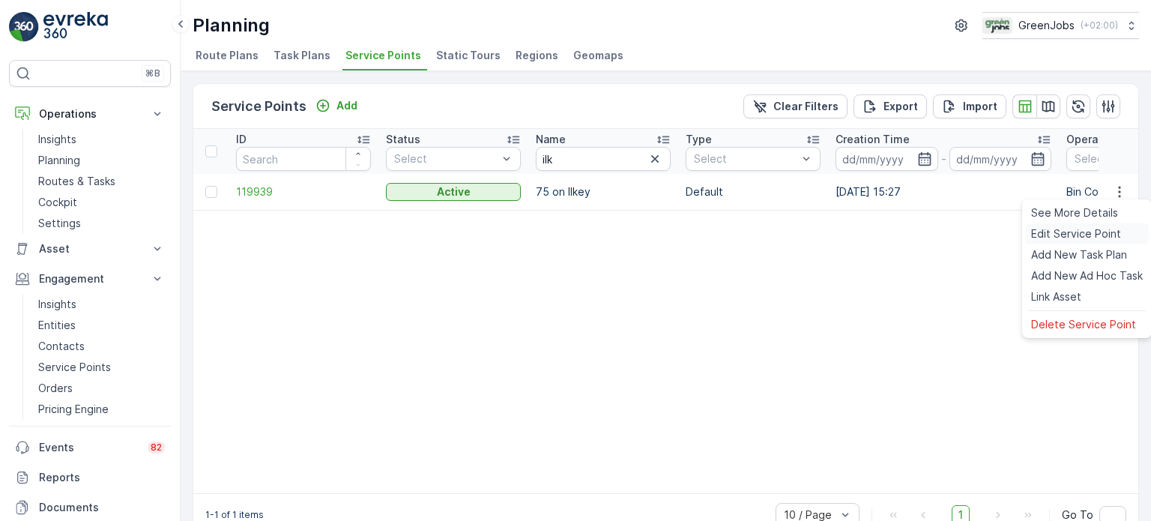
click at [1059, 229] on span "Edit Service Point" at bounding box center [1076, 233] width 90 height 15
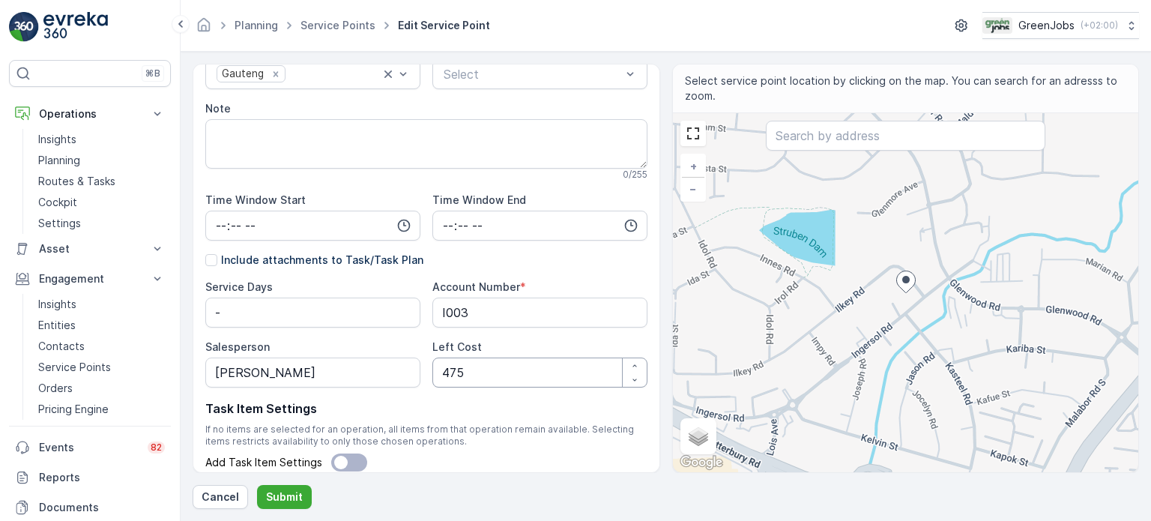
scroll to position [331, 0]
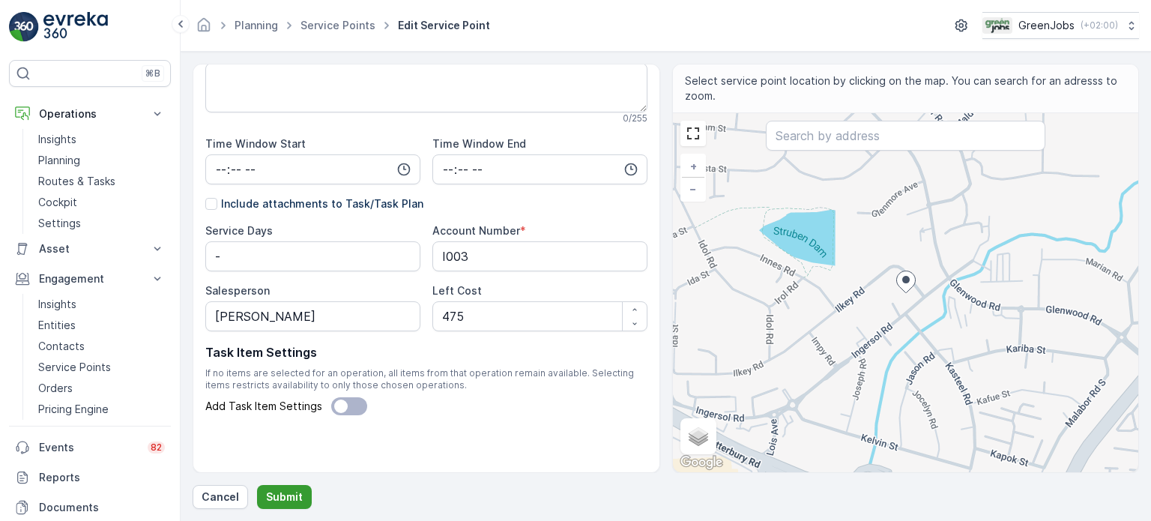
click at [282, 498] on p "Submit" at bounding box center [284, 496] width 37 height 15
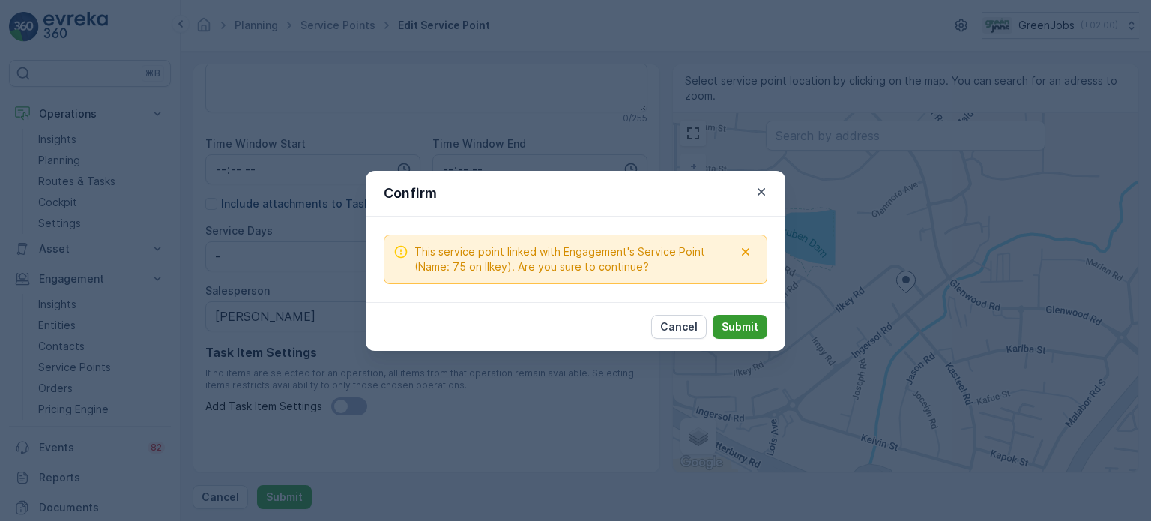
click at [757, 334] on button "Submit" at bounding box center [740, 327] width 55 height 24
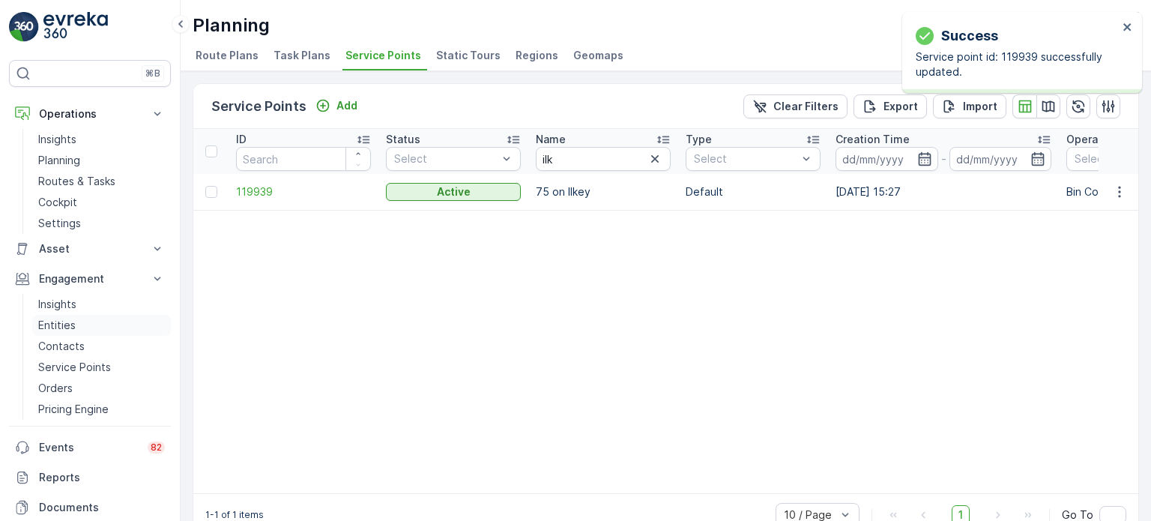
click at [58, 322] on p "Entities" at bounding box center [56, 325] width 37 height 15
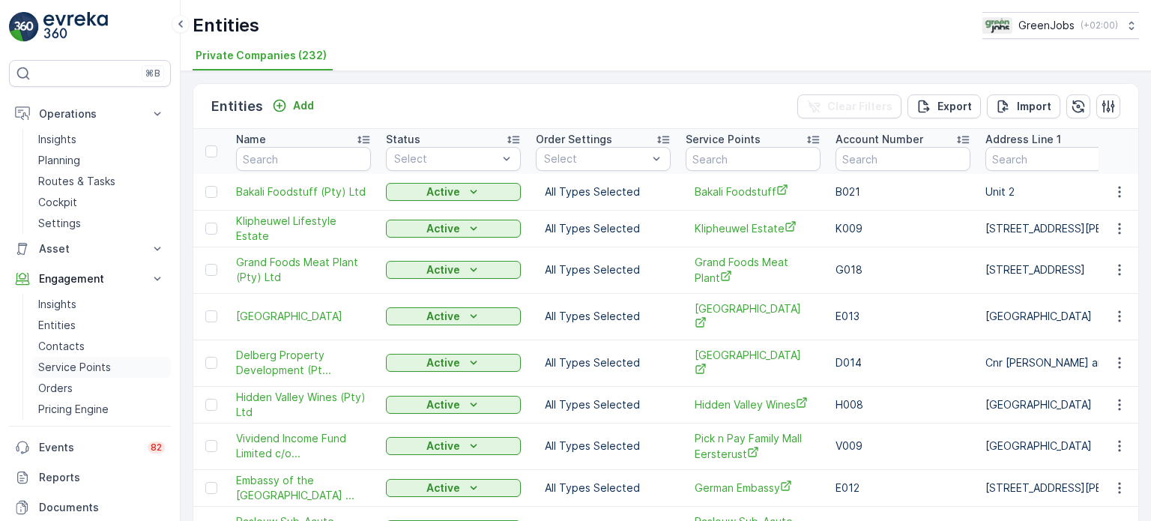
click at [68, 365] on p "Service Points" at bounding box center [74, 367] width 73 height 15
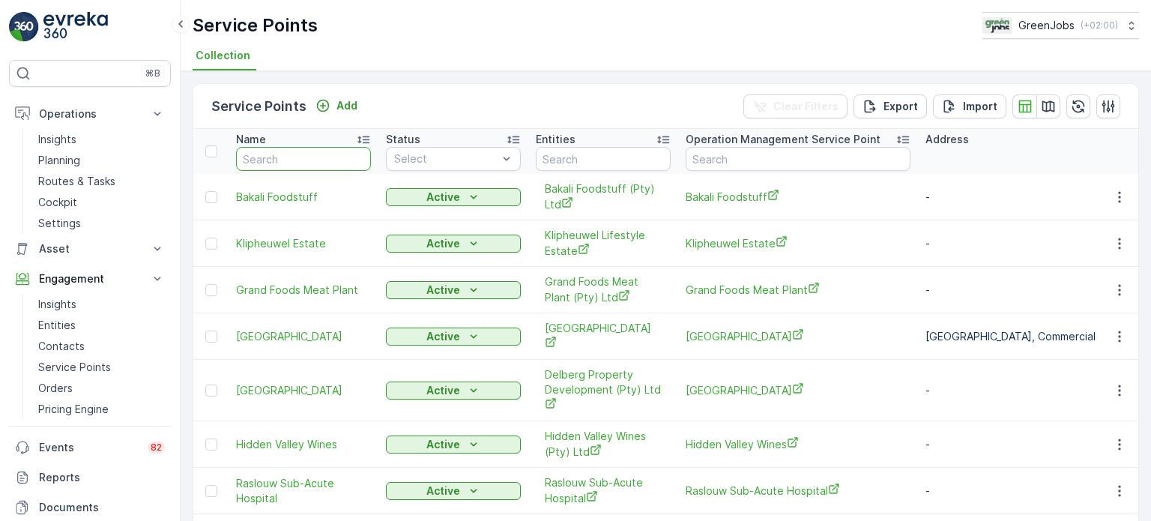
click at [296, 154] on input "text" at bounding box center [303, 159] width 135 height 24
type input "ilk"
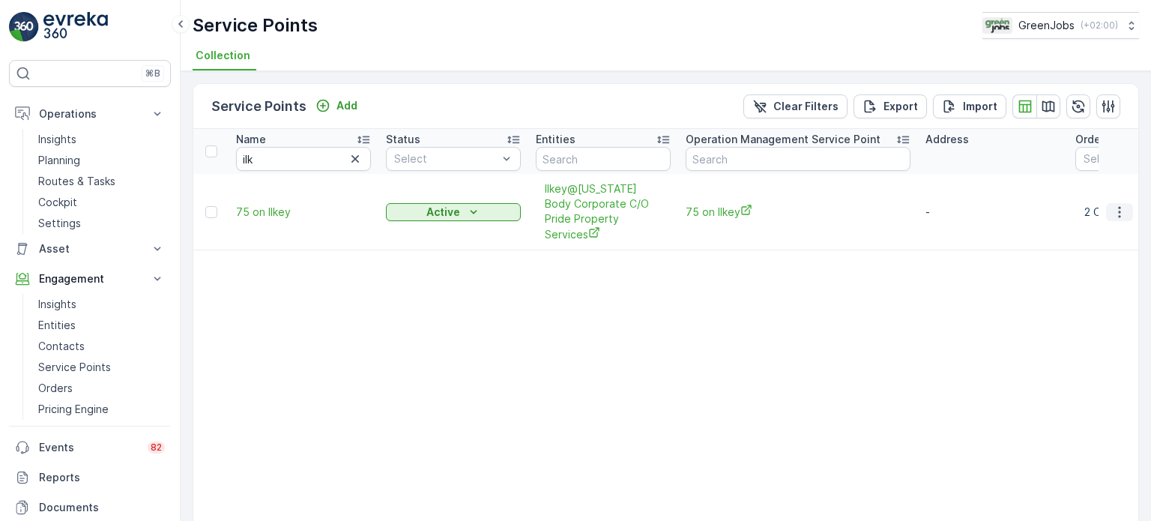
click at [1112, 205] on icon "button" at bounding box center [1119, 212] width 15 height 15
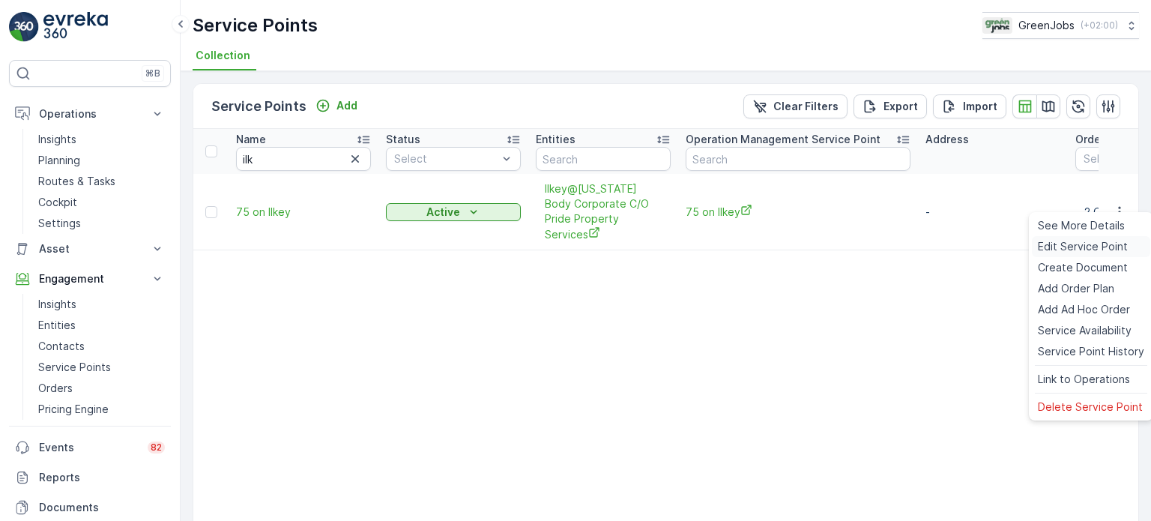
click at [1061, 250] on span "Edit Service Point" at bounding box center [1083, 246] width 90 height 15
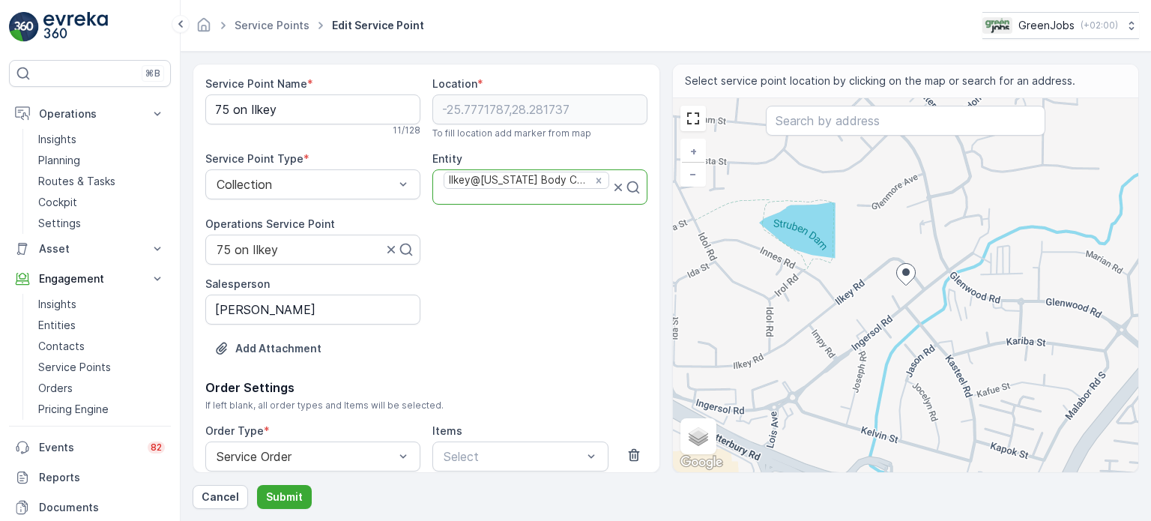
click at [564, 182] on div "Ilkey@Maine Body Corporate C/O Pride Property Services" at bounding box center [516, 180] width 145 height 16
click at [573, 226] on div "Service Point Name * 75 on Ilkey 11 / 128 Location * -25.7771787,28.281737 To f…" at bounding box center [426, 227] width 442 height 302
click at [597, 181] on icon "Remove Ilkey@Maine Body Corporate C/O Pride Property Services" at bounding box center [599, 180] width 5 height 5
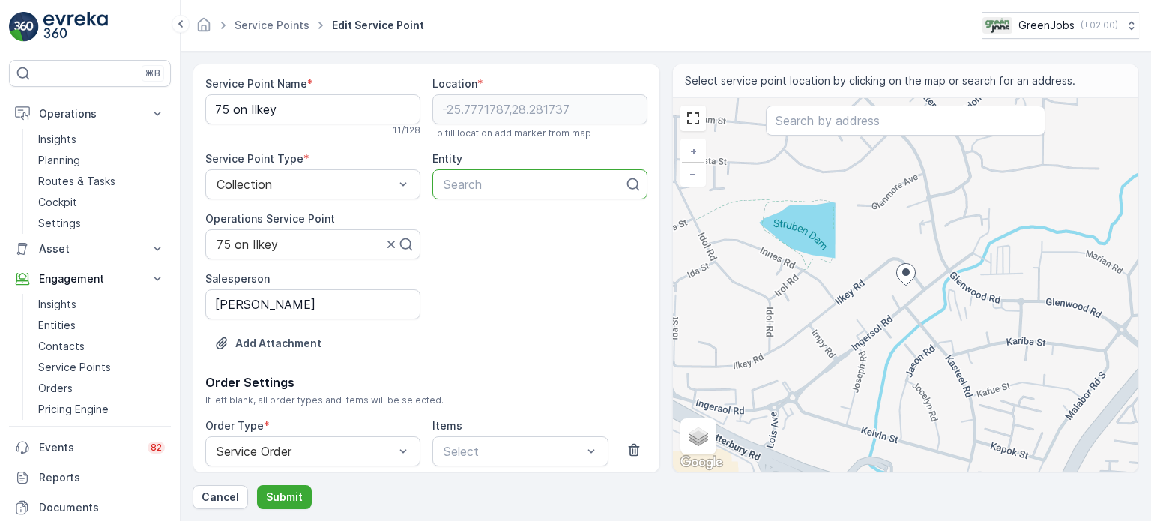
click at [543, 187] on div at bounding box center [534, 184] width 184 height 13
type input "ilk"
click at [518, 226] on span "Ilkey@Maine Body Corporate C/O Pride Property Services" at bounding box center [539, 234] width 197 height 40
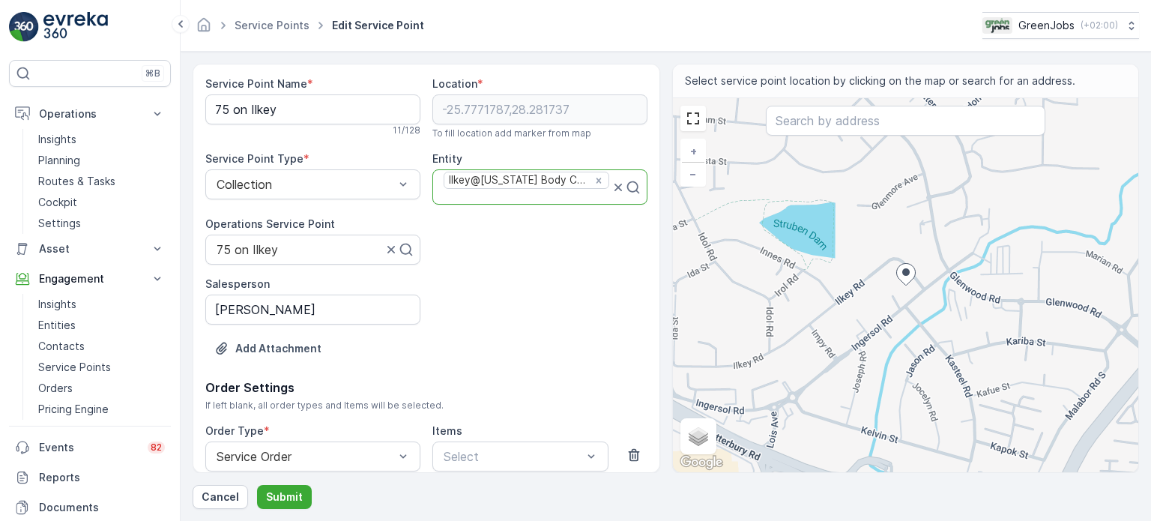
scroll to position [75, 0]
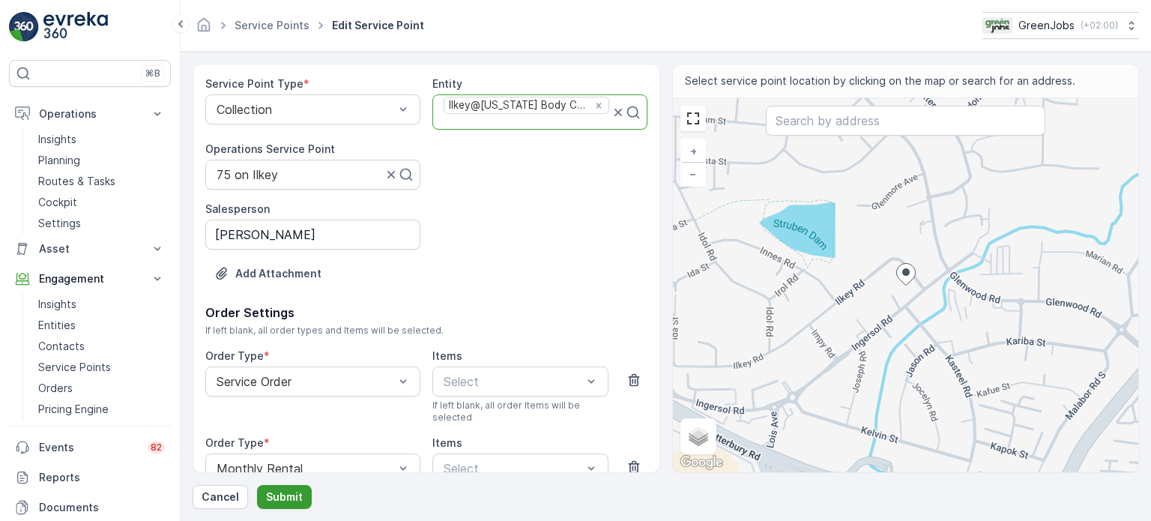
click at [287, 497] on p "Submit" at bounding box center [284, 496] width 37 height 15
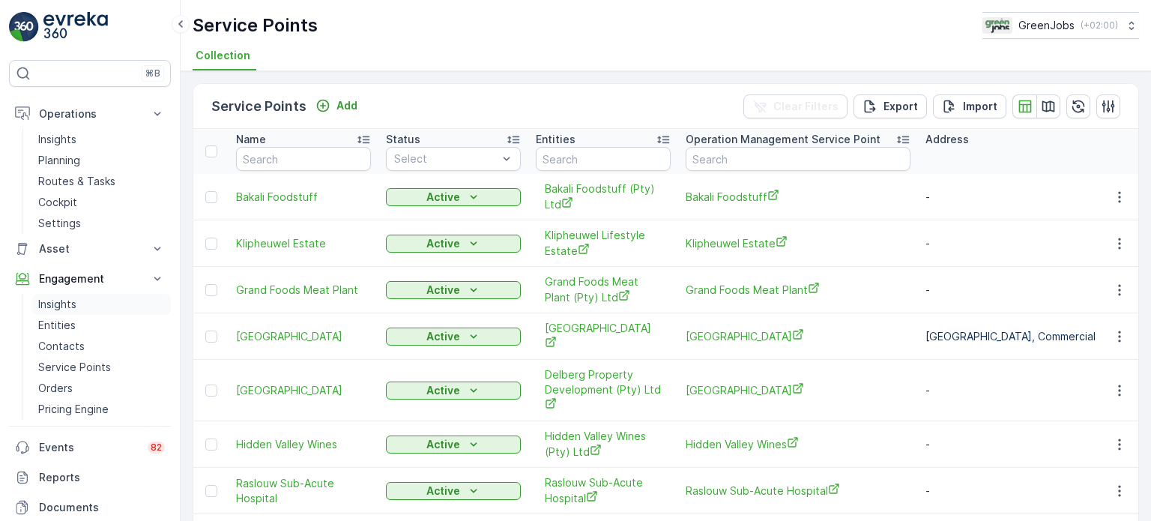
click at [66, 306] on p "Insights" at bounding box center [57, 304] width 38 height 15
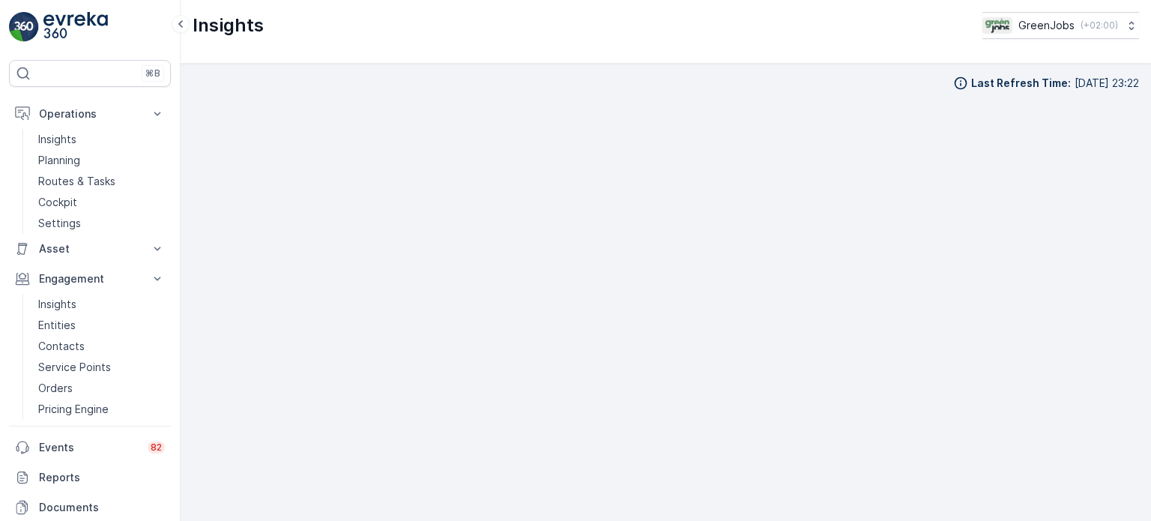
scroll to position [12, 0]
